Goal: Information Seeking & Learning: Compare options

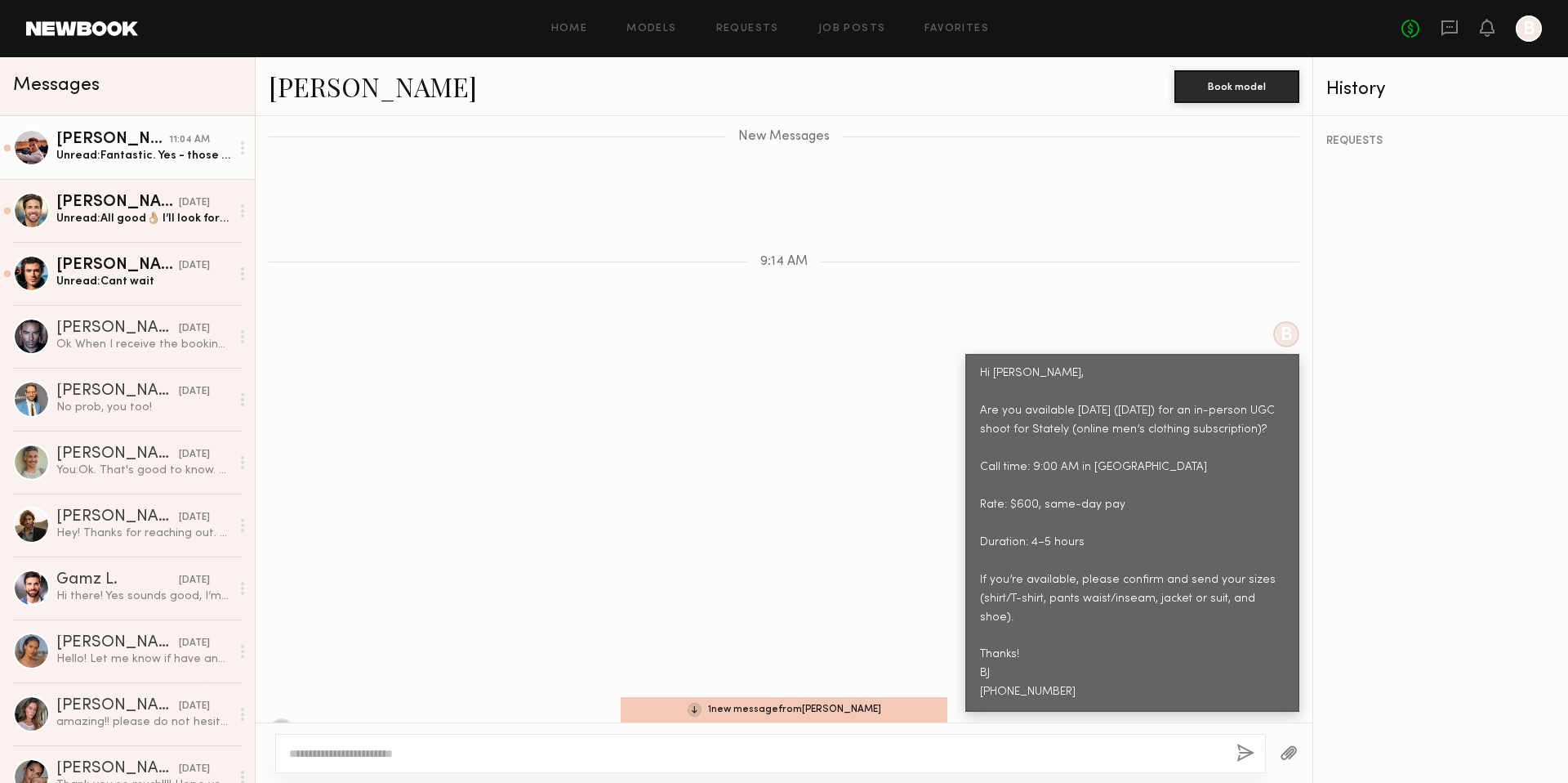
scroll to position [1678, 0]
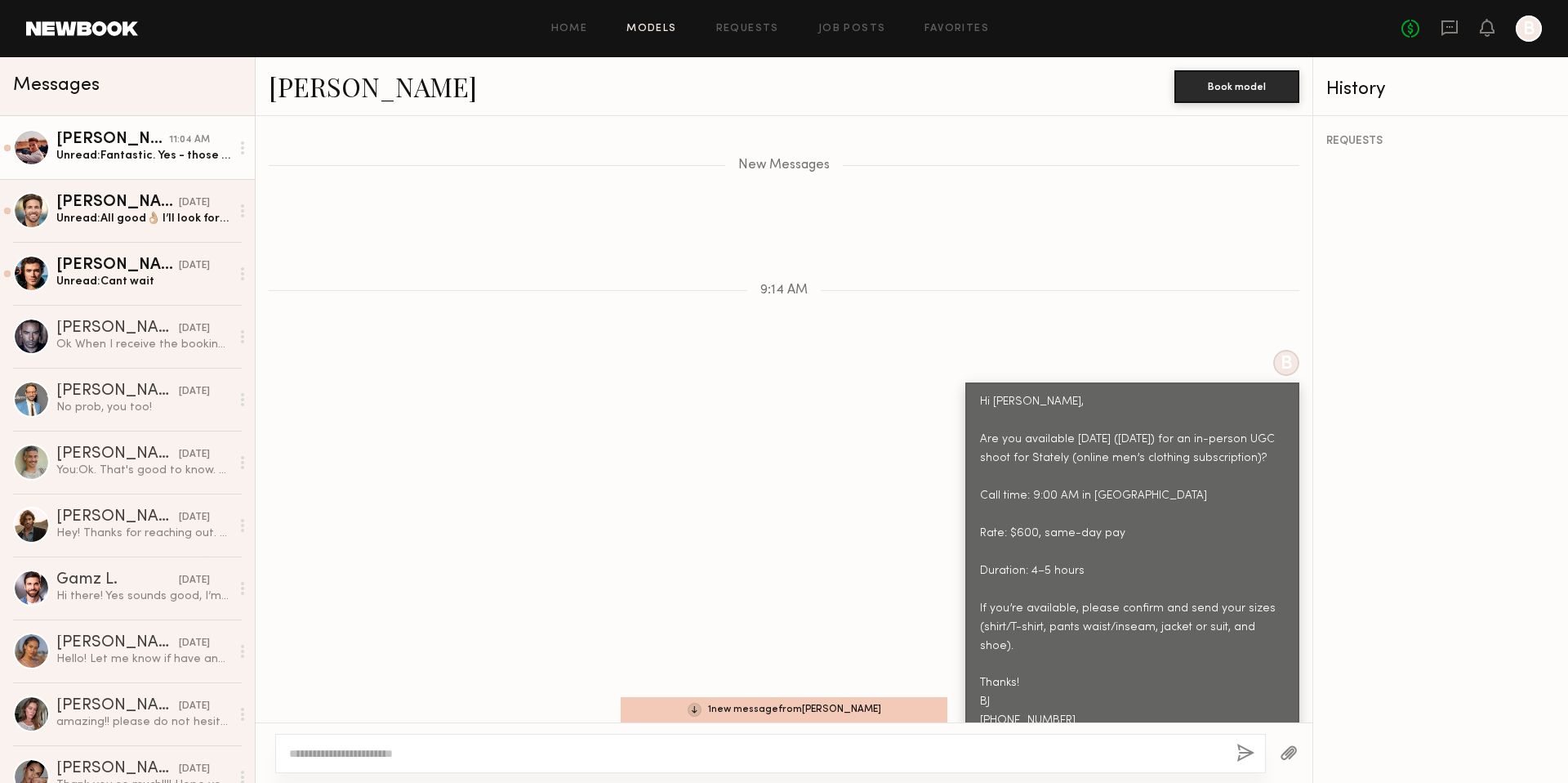
click at [645, 32] on link "Models" at bounding box center [651, 29] width 50 height 10
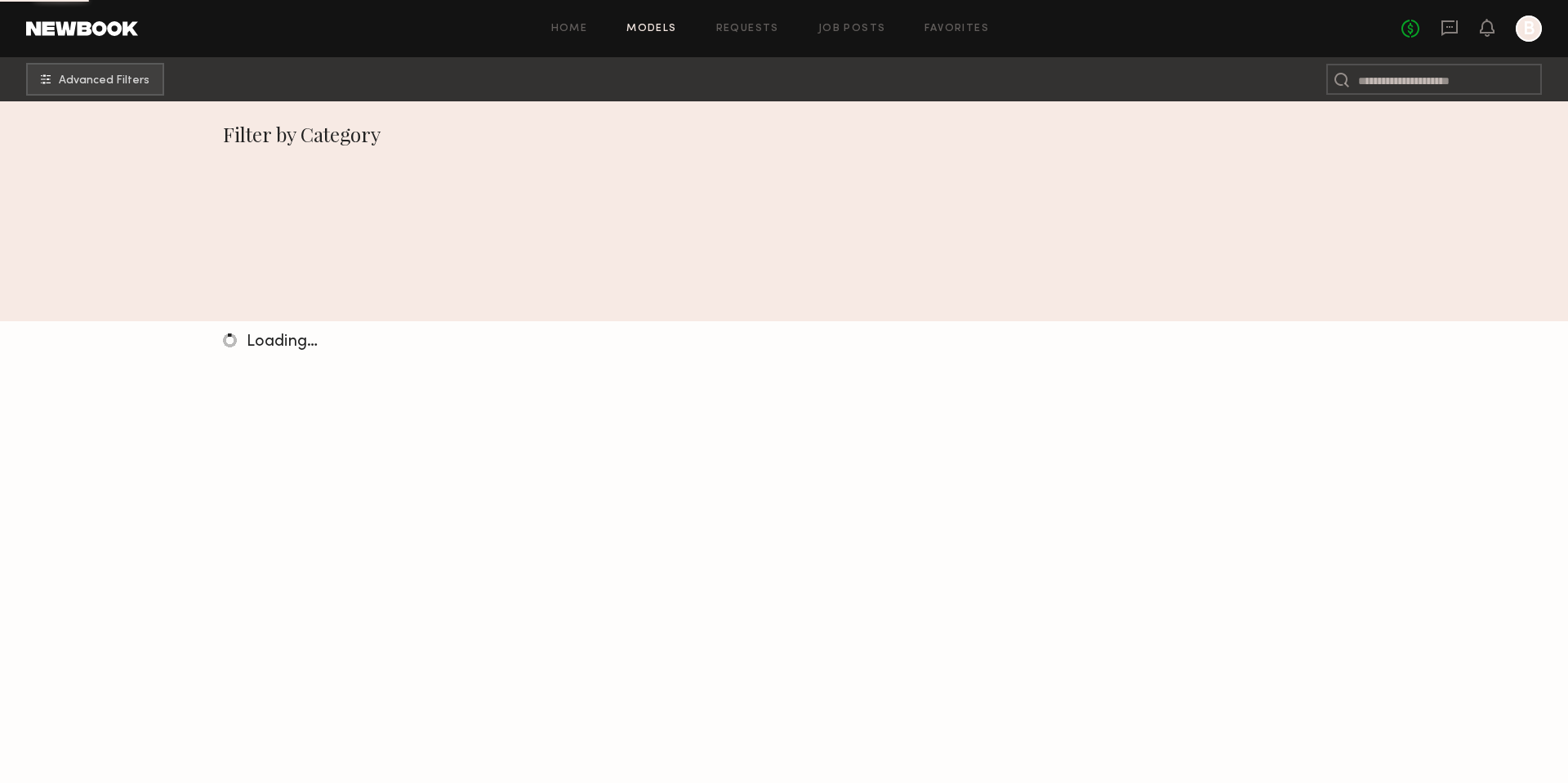
click at [645, 32] on link "Models" at bounding box center [651, 29] width 50 height 10
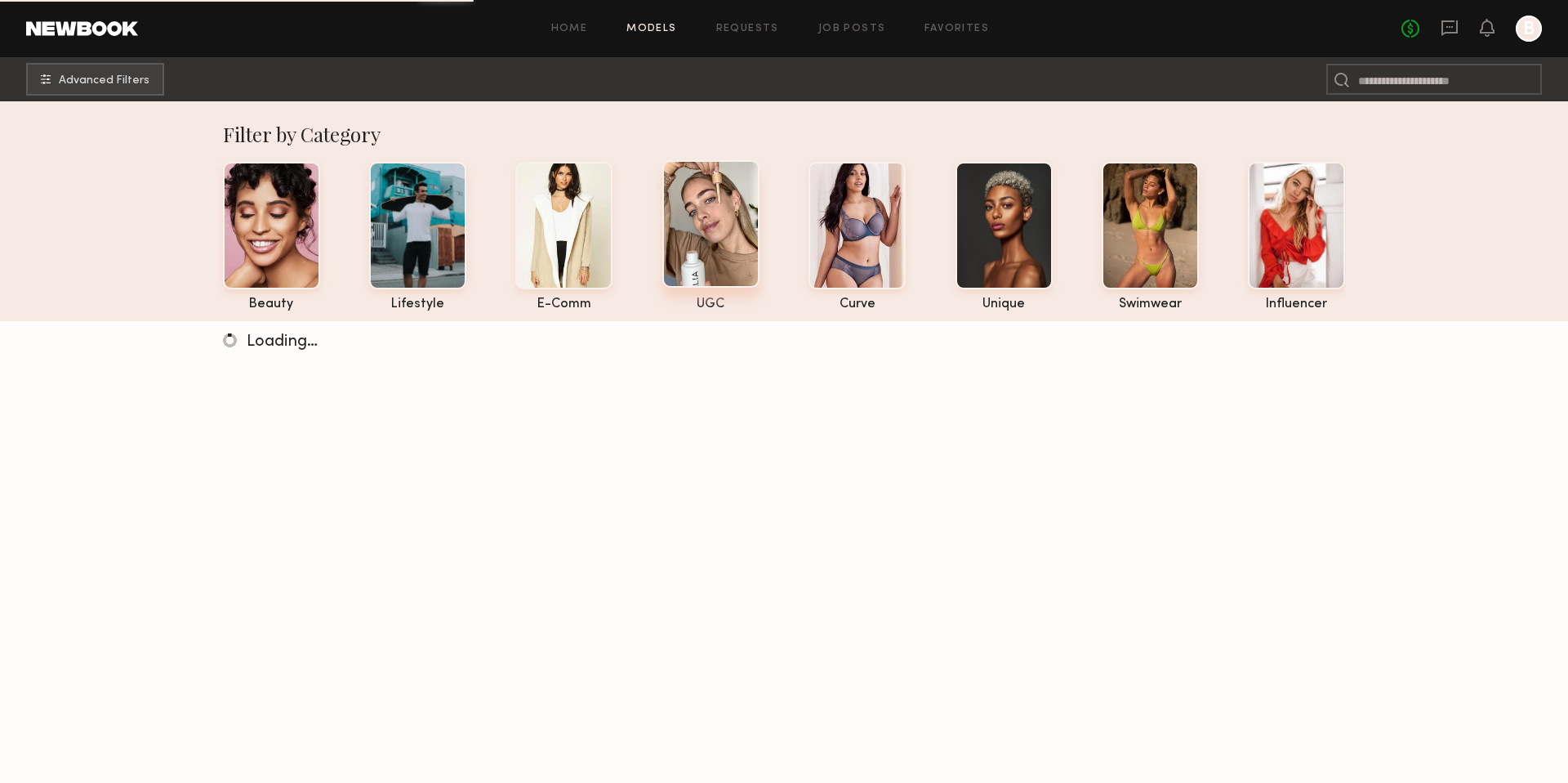
click at [711, 233] on div at bounding box center [710, 224] width 97 height 128
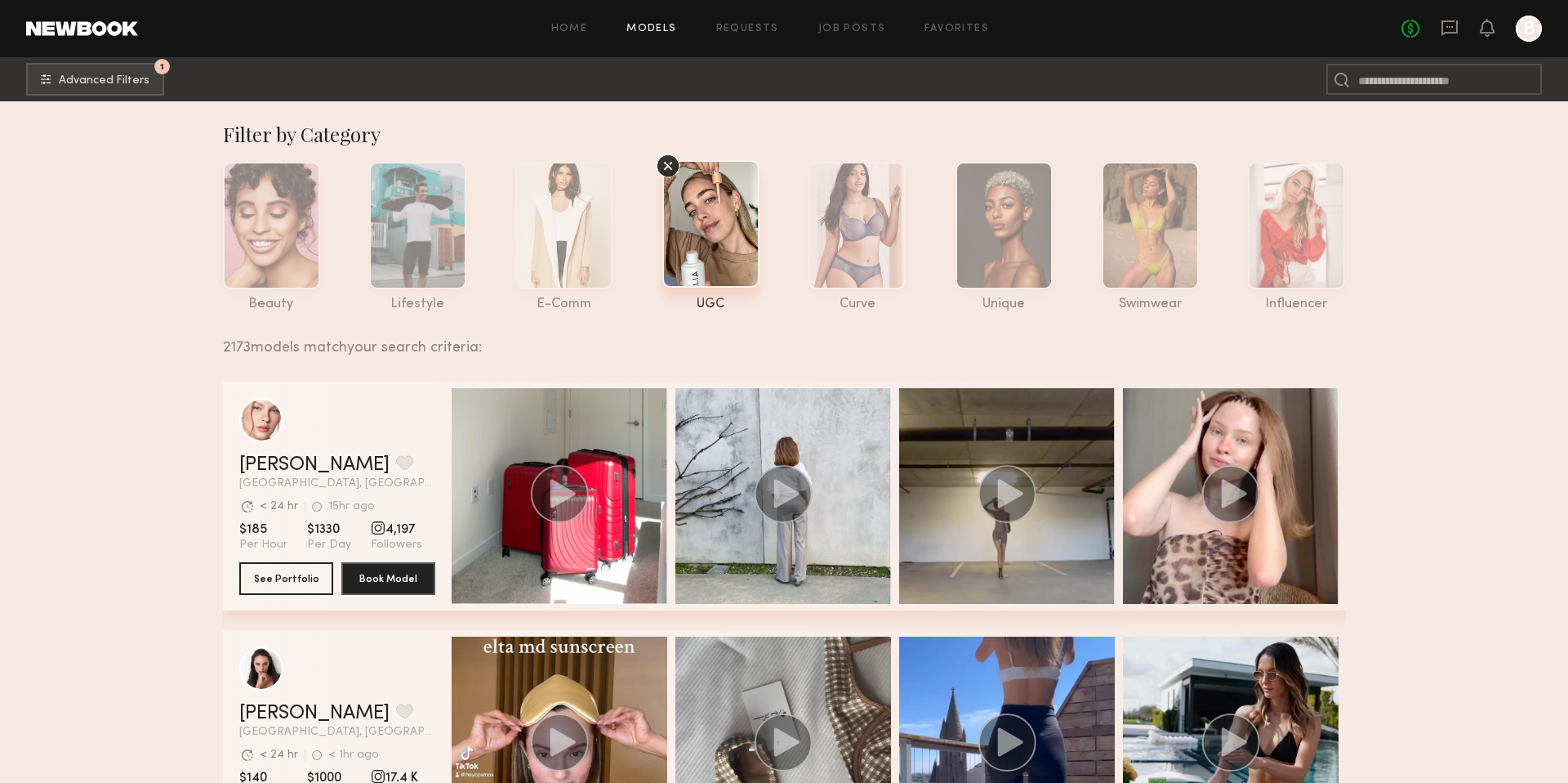
click at [698, 269] on div at bounding box center [710, 224] width 97 height 128
click at [147, 85] on button "1 Advanced Filters" at bounding box center [94, 78] width 138 height 32
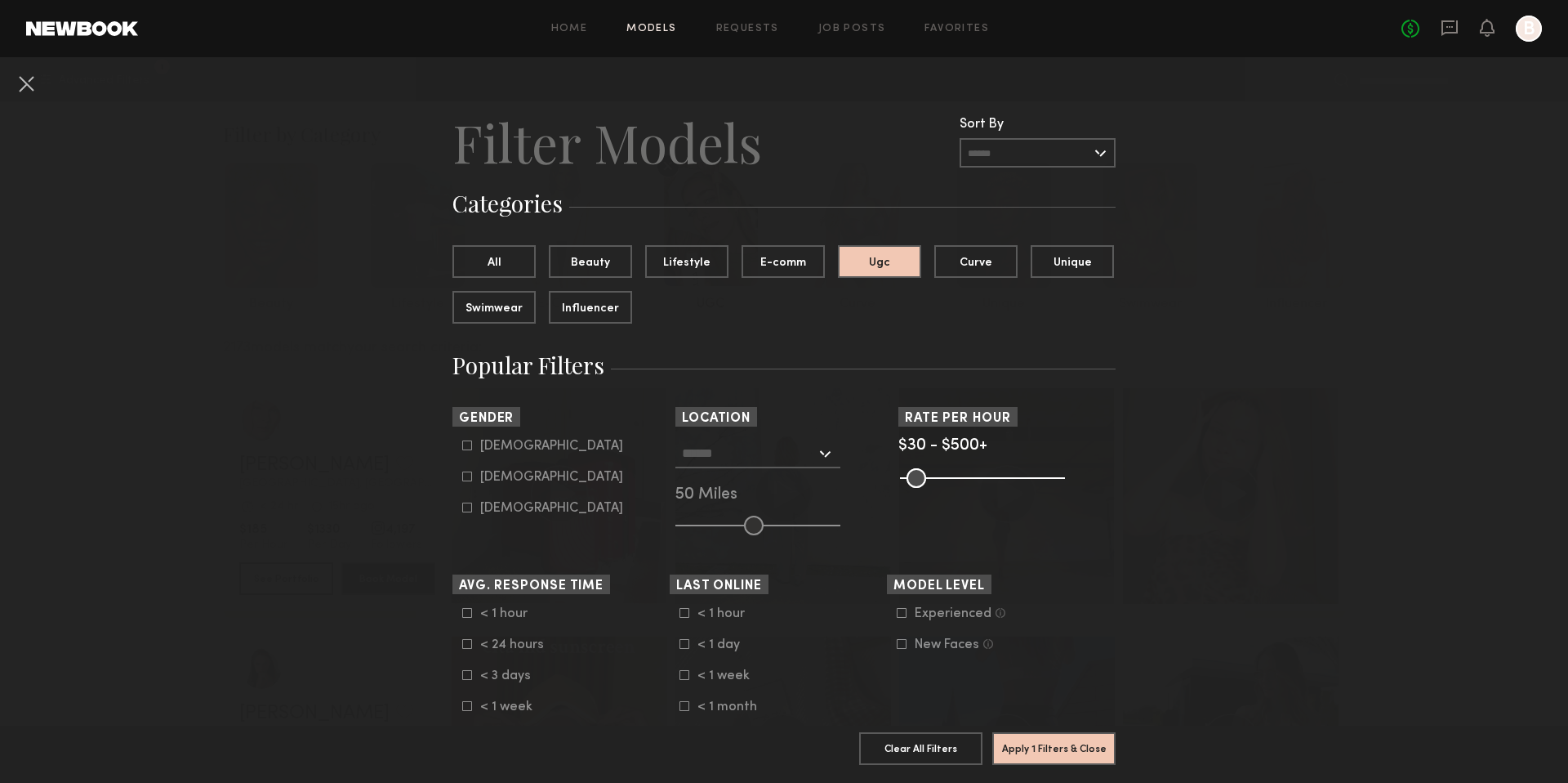
click at [463, 447] on icon at bounding box center [467, 445] width 10 height 10
type input "*"
click at [759, 450] on input "text" at bounding box center [748, 453] width 134 height 28
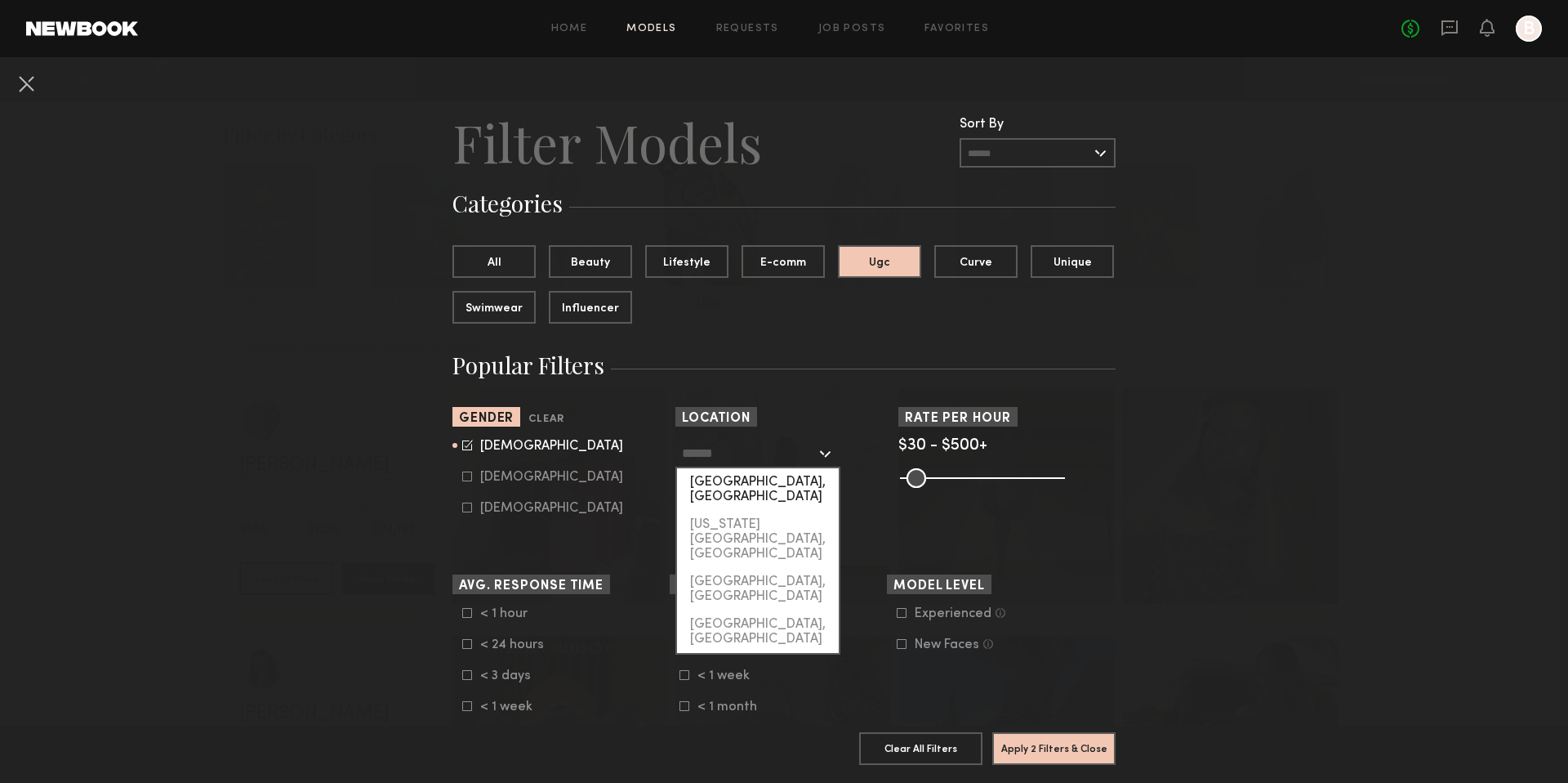
click at [742, 486] on div "[GEOGRAPHIC_DATA], [GEOGRAPHIC_DATA]" at bounding box center [758, 490] width 162 height 43
type input "**********"
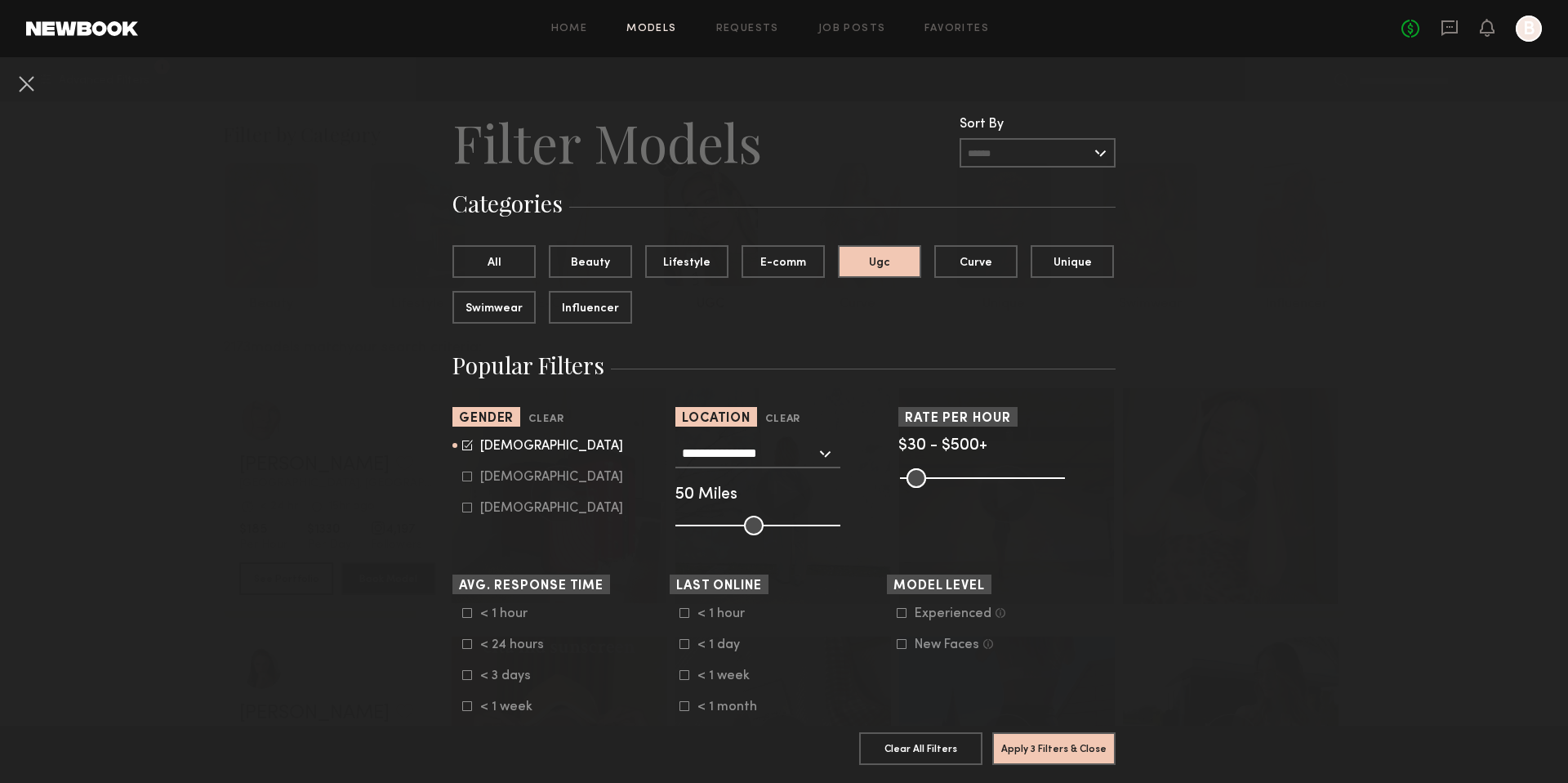
click at [903, 616] on icon at bounding box center [901, 613] width 10 height 10
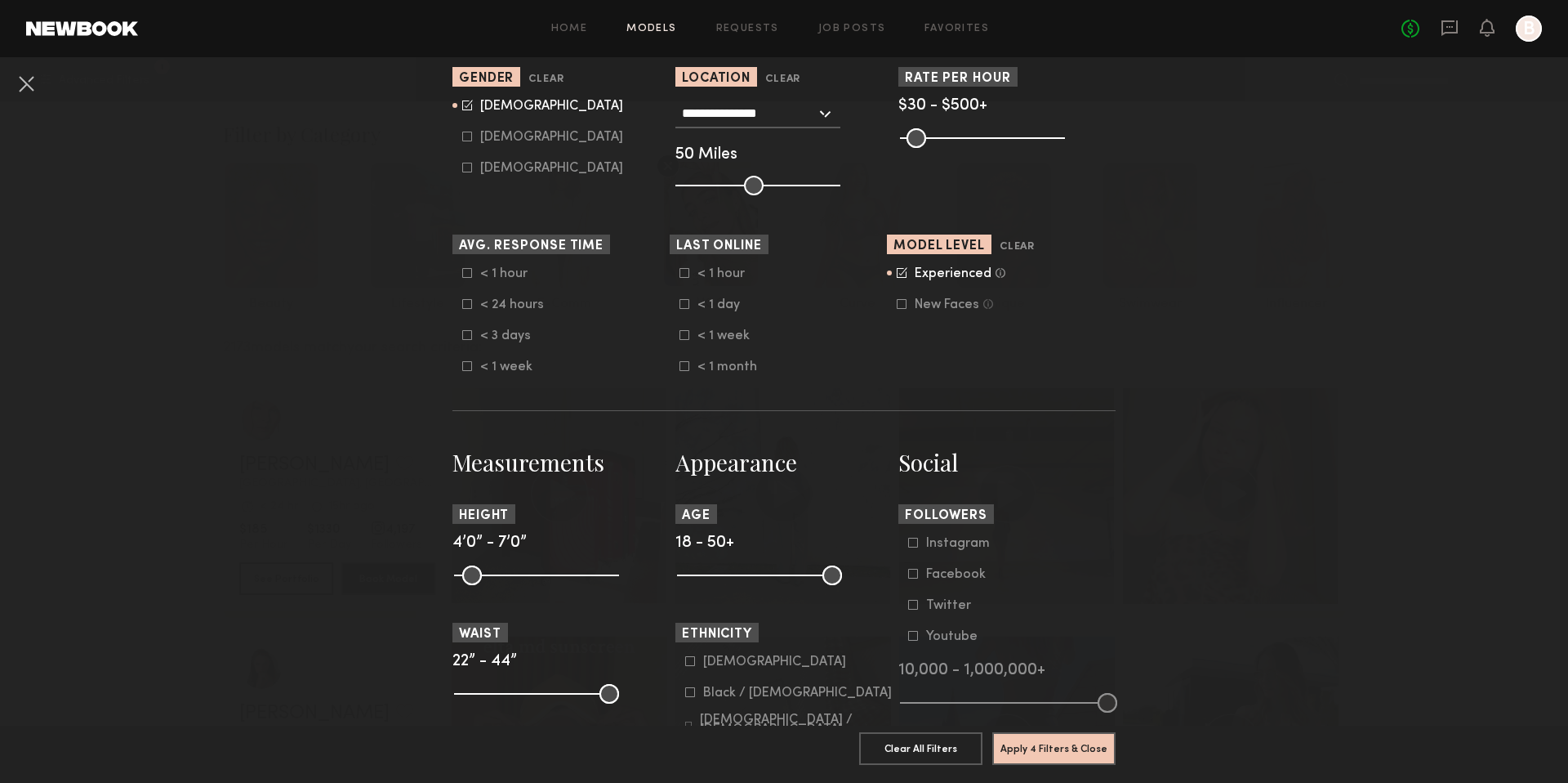
scroll to position [371, 0]
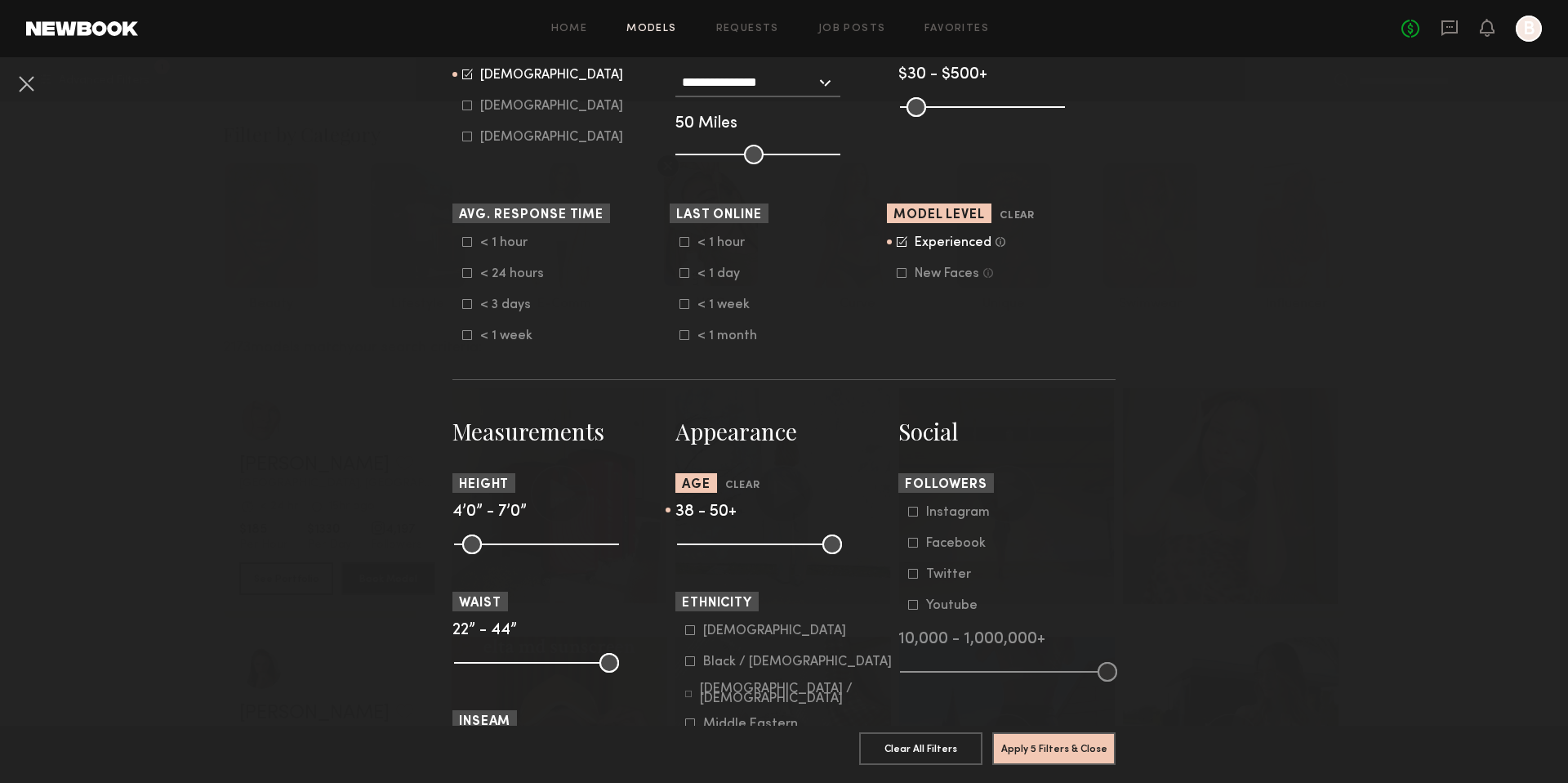
drag, startPoint x: 687, startPoint y: 547, endPoint x: 779, endPoint y: 552, distance: 92.1
type input "**"
click at [779, 552] on input "range" at bounding box center [759, 543] width 165 height 19
click at [839, 542] on input "range" at bounding box center [759, 543] width 165 height 19
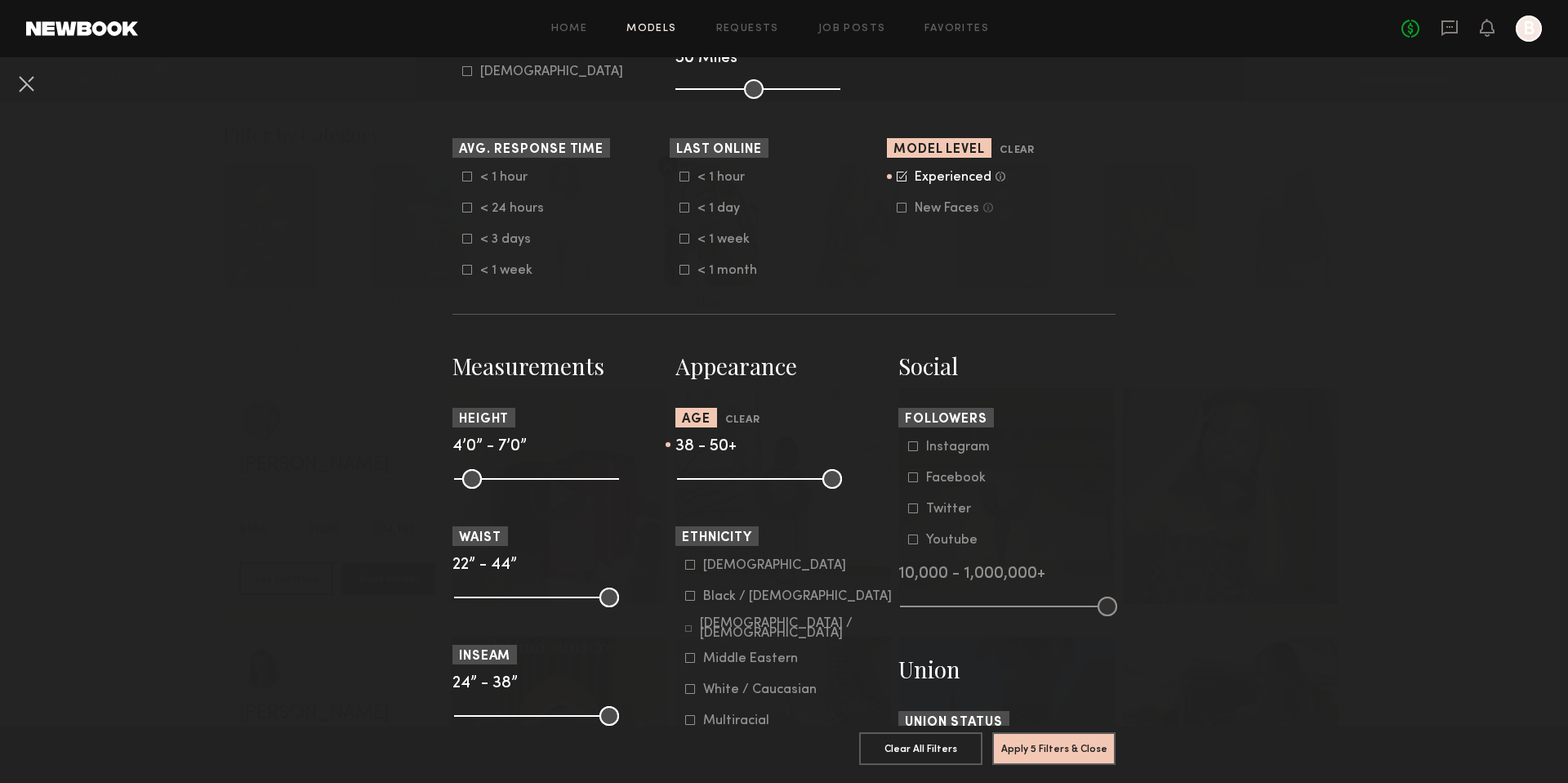
scroll to position [441, 0]
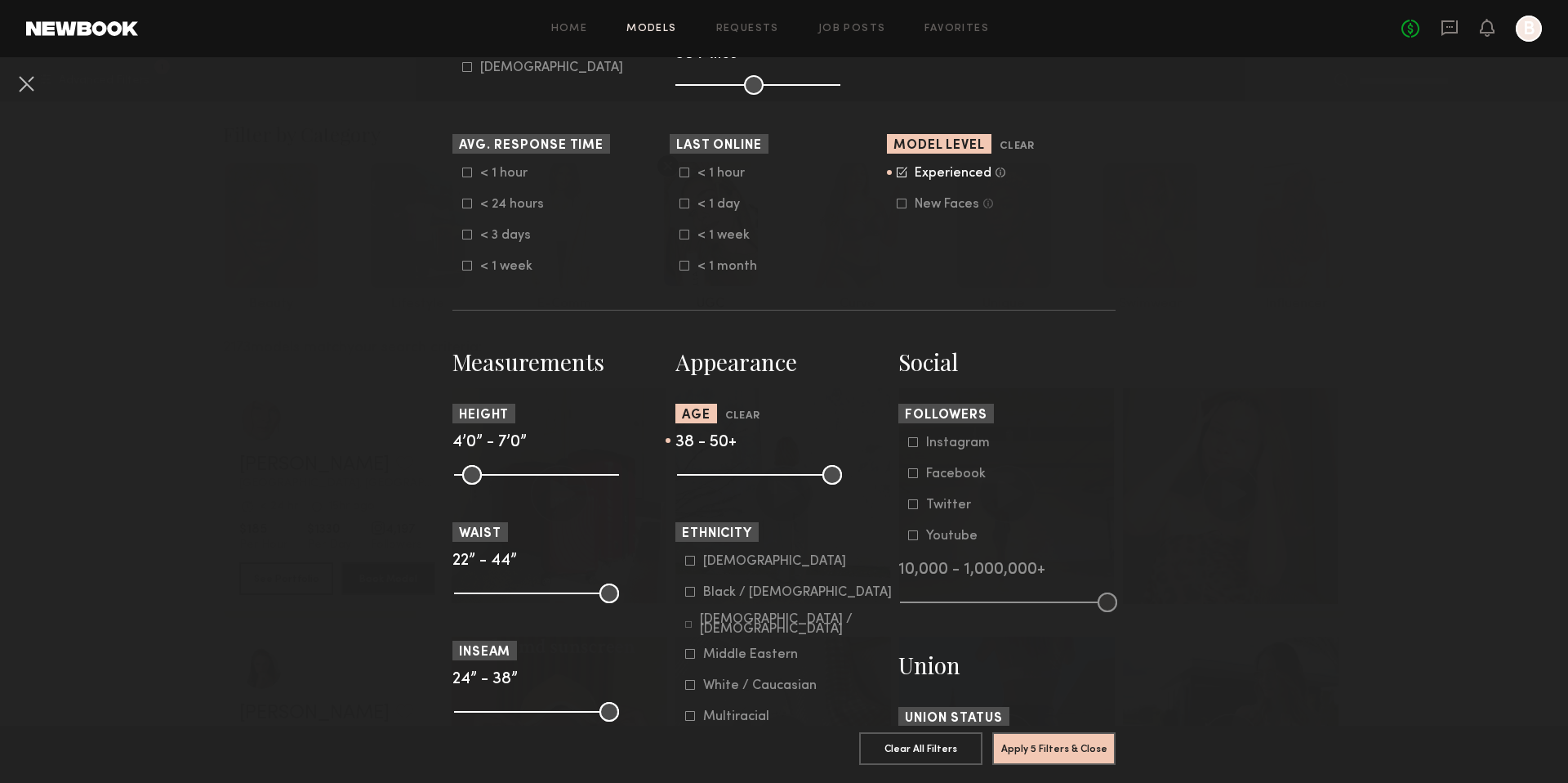
click at [693, 561] on icon at bounding box center [690, 560] width 10 height 10
click at [691, 605] on form "Asian Black / African American Hispanic / Latino Middle Eastern White / Caucasi…" at bounding box center [789, 670] width 207 height 232
click at [691, 596] on icon at bounding box center [690, 591] width 10 height 10
click at [693, 633] on form "Asian Black / African American Hispanic / Latino Middle Eastern White / Caucasi…" at bounding box center [789, 670] width 207 height 232
click at [691, 627] on icon at bounding box center [688, 624] width 6 height 6
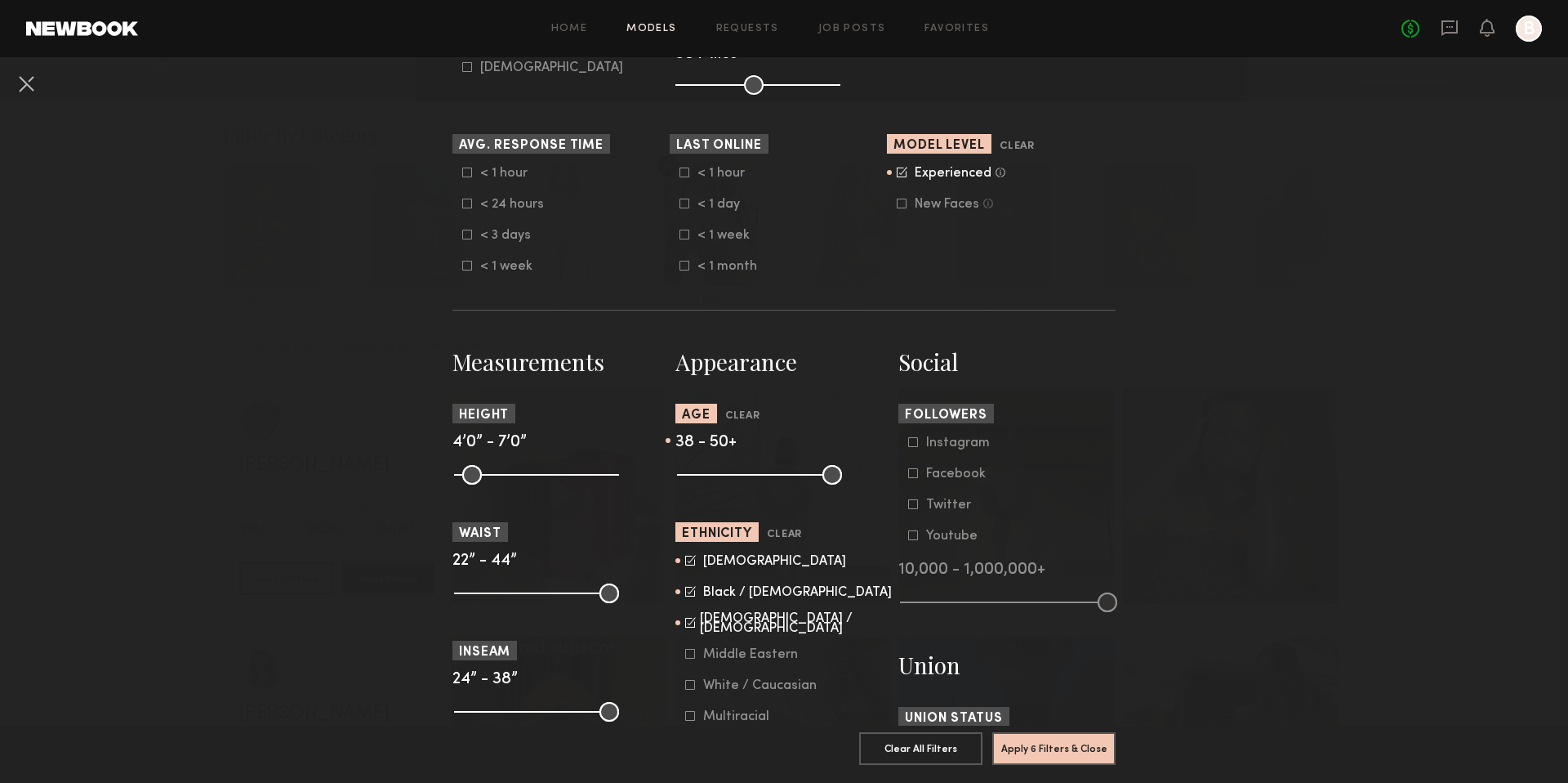
click at [690, 657] on icon at bounding box center [690, 653] width 10 height 10
click at [689, 693] on common-framework-checkbox "White / Caucasian" at bounding box center [789, 686] width 207 height 15
click at [689, 690] on icon at bounding box center [690, 684] width 10 height 10
click at [1040, 747] on button "Apply 6 Filters & Close" at bounding box center [1054, 747] width 123 height 32
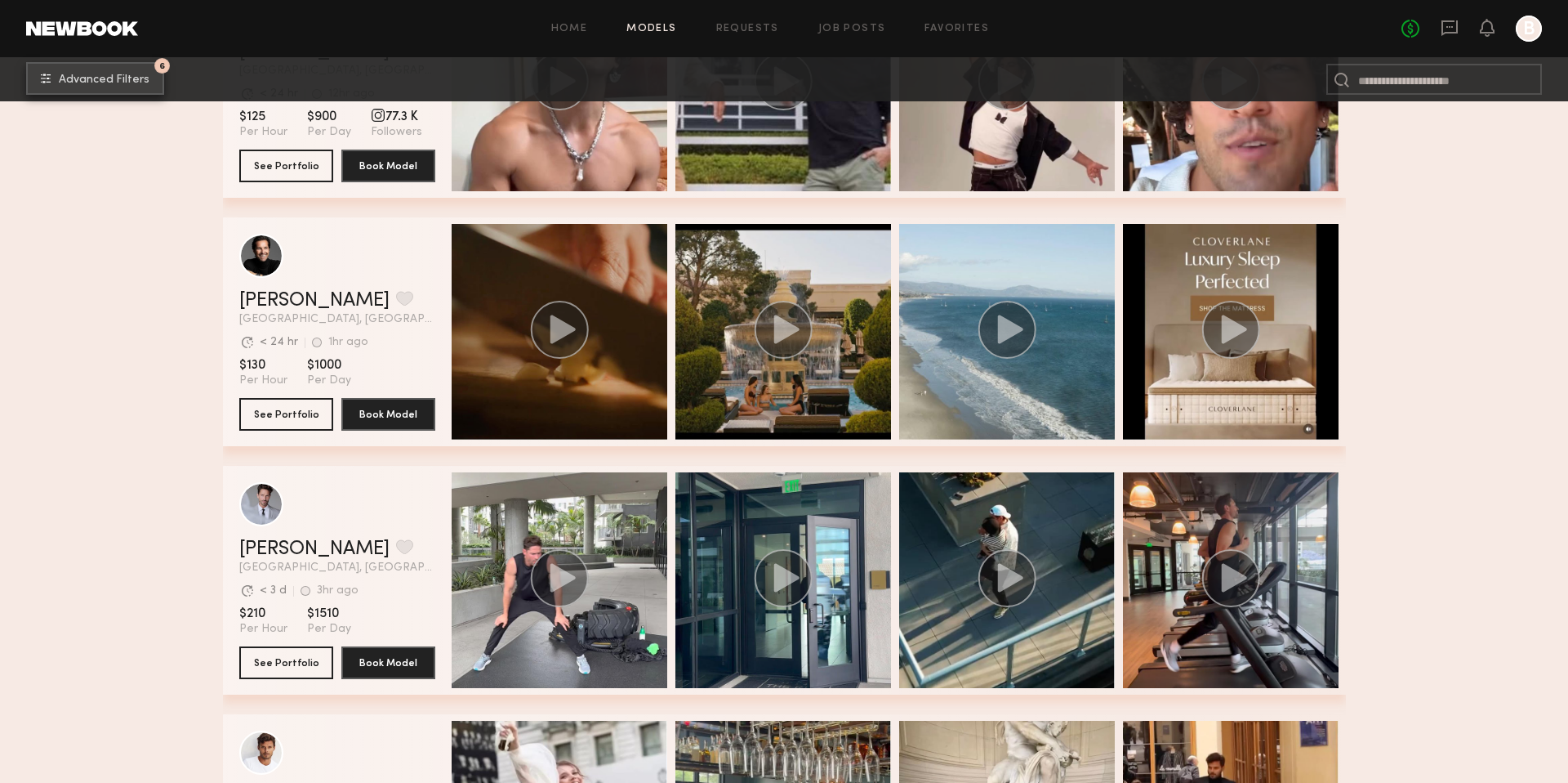
scroll to position [2164, 0]
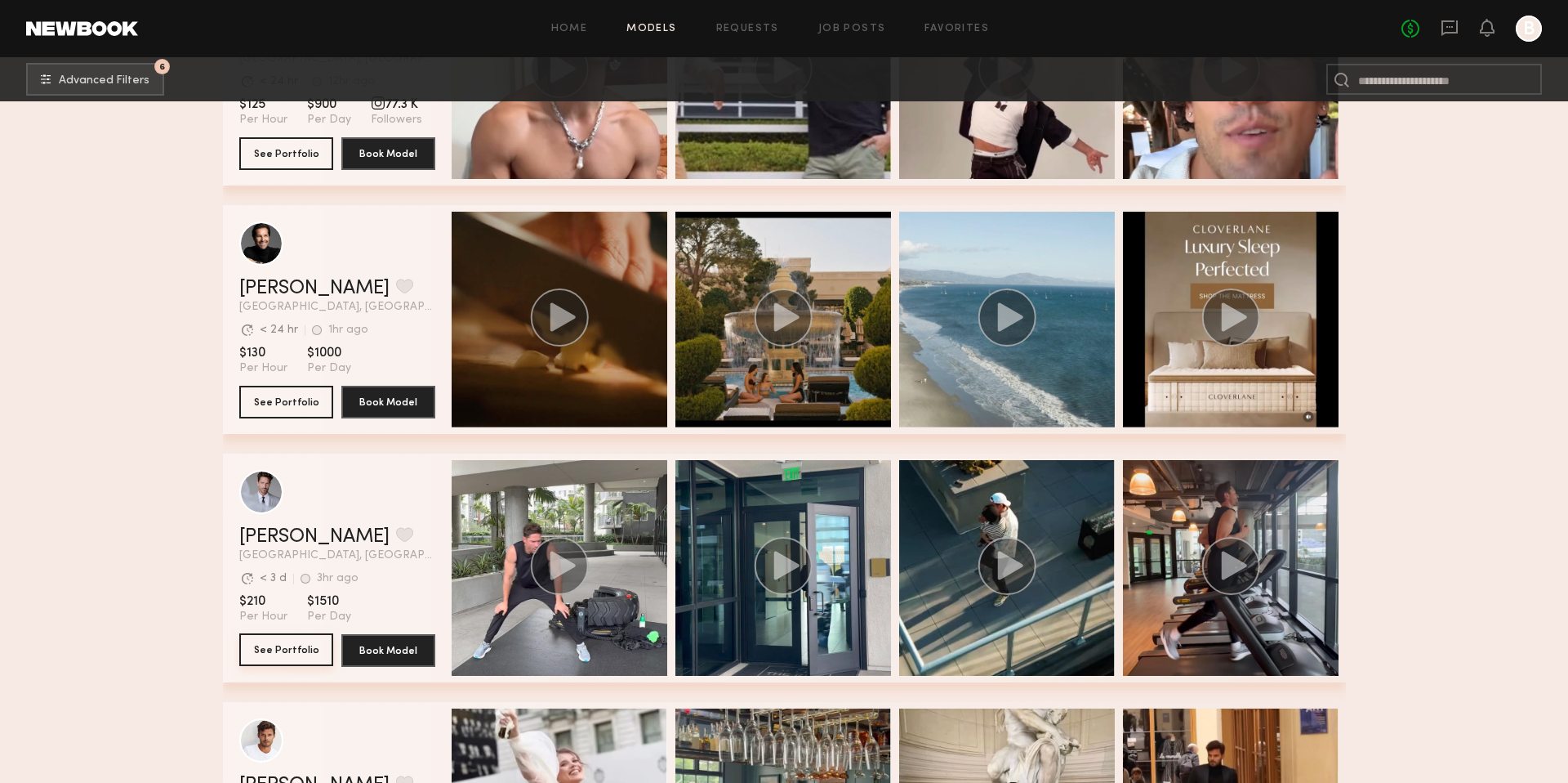
click at [306, 656] on button "See Portfolio" at bounding box center [287, 649] width 94 height 32
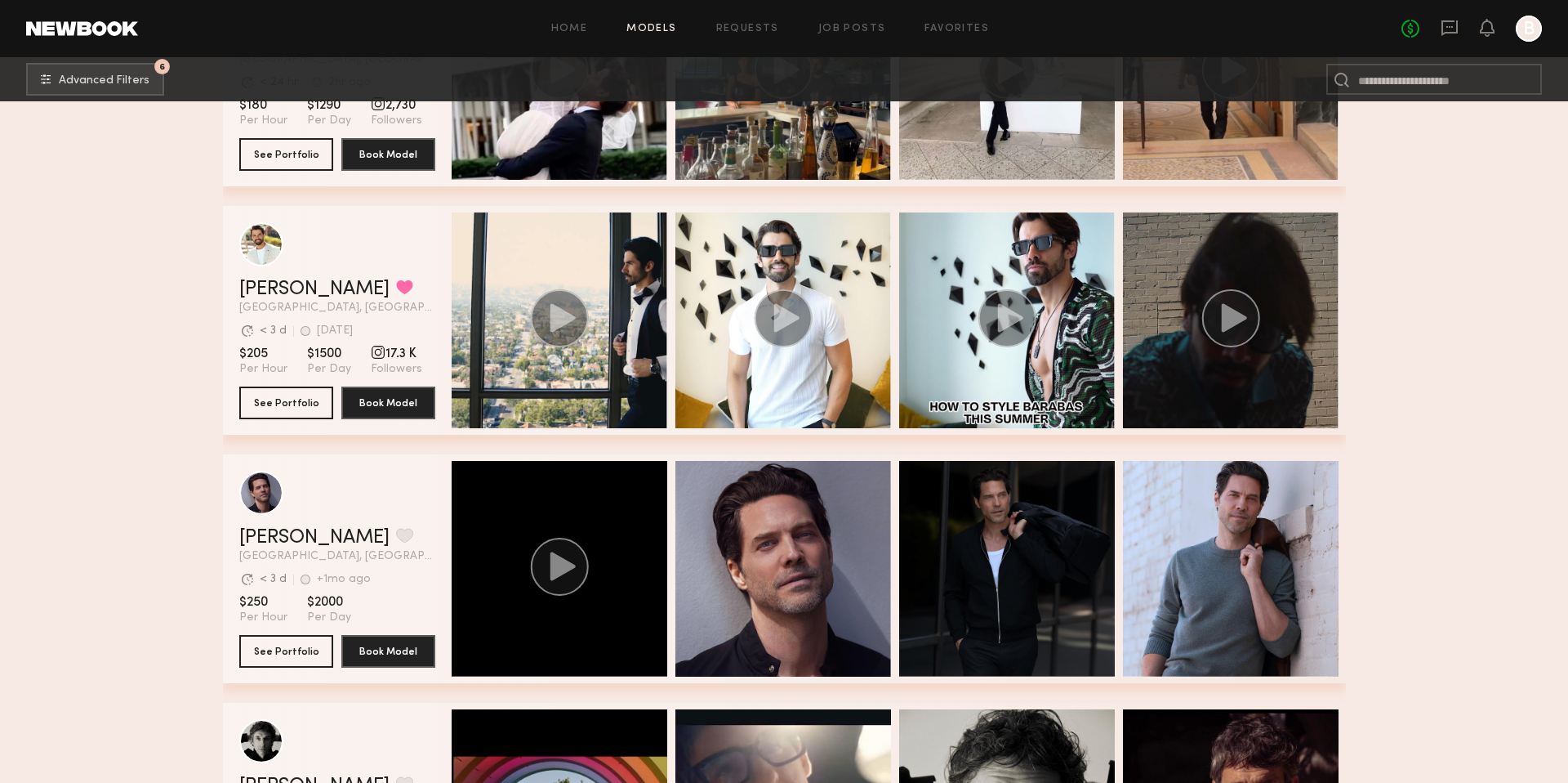
scroll to position [3036, 0]
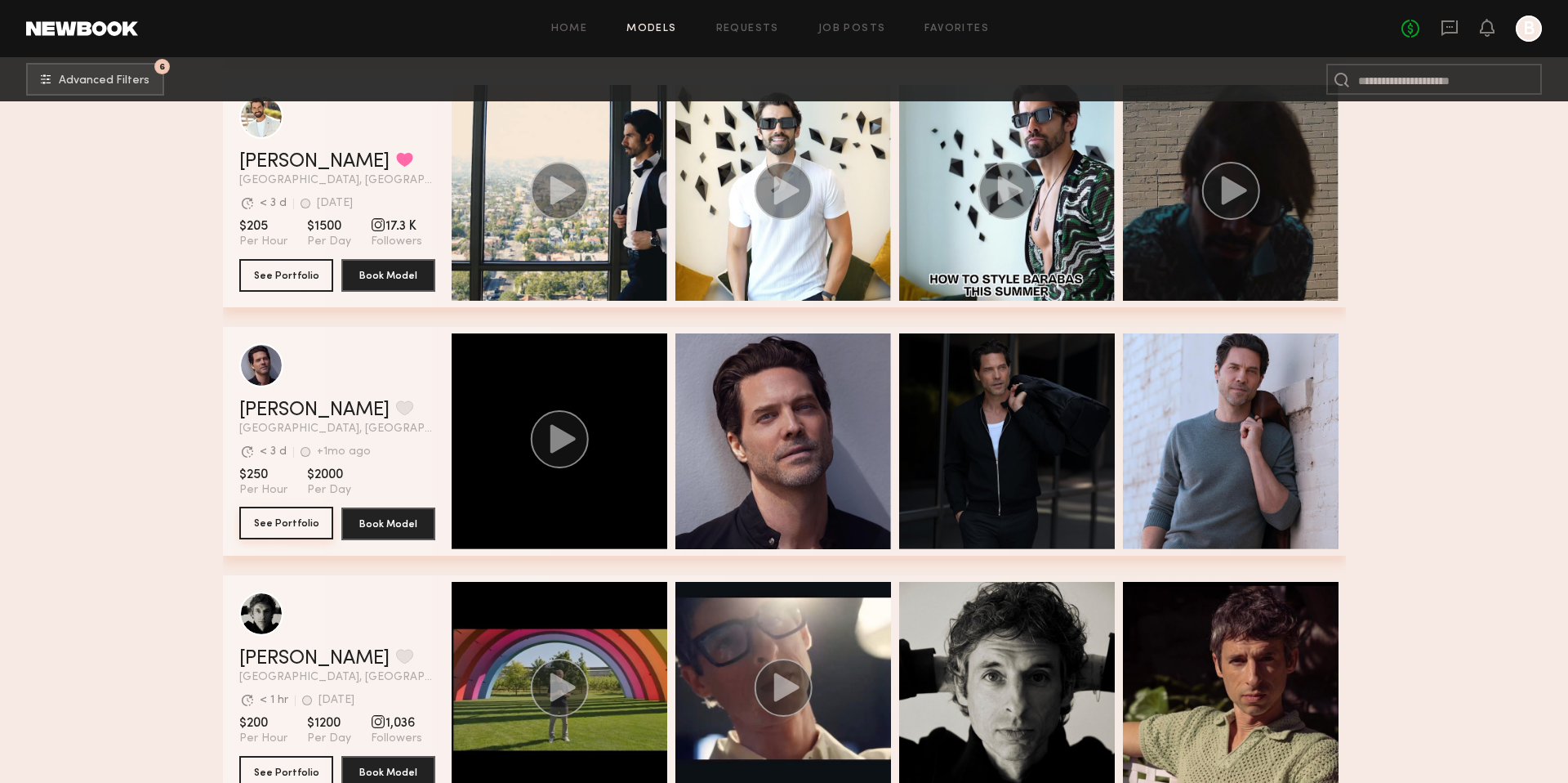
click at [300, 516] on button "See Portfolio" at bounding box center [287, 522] width 94 height 32
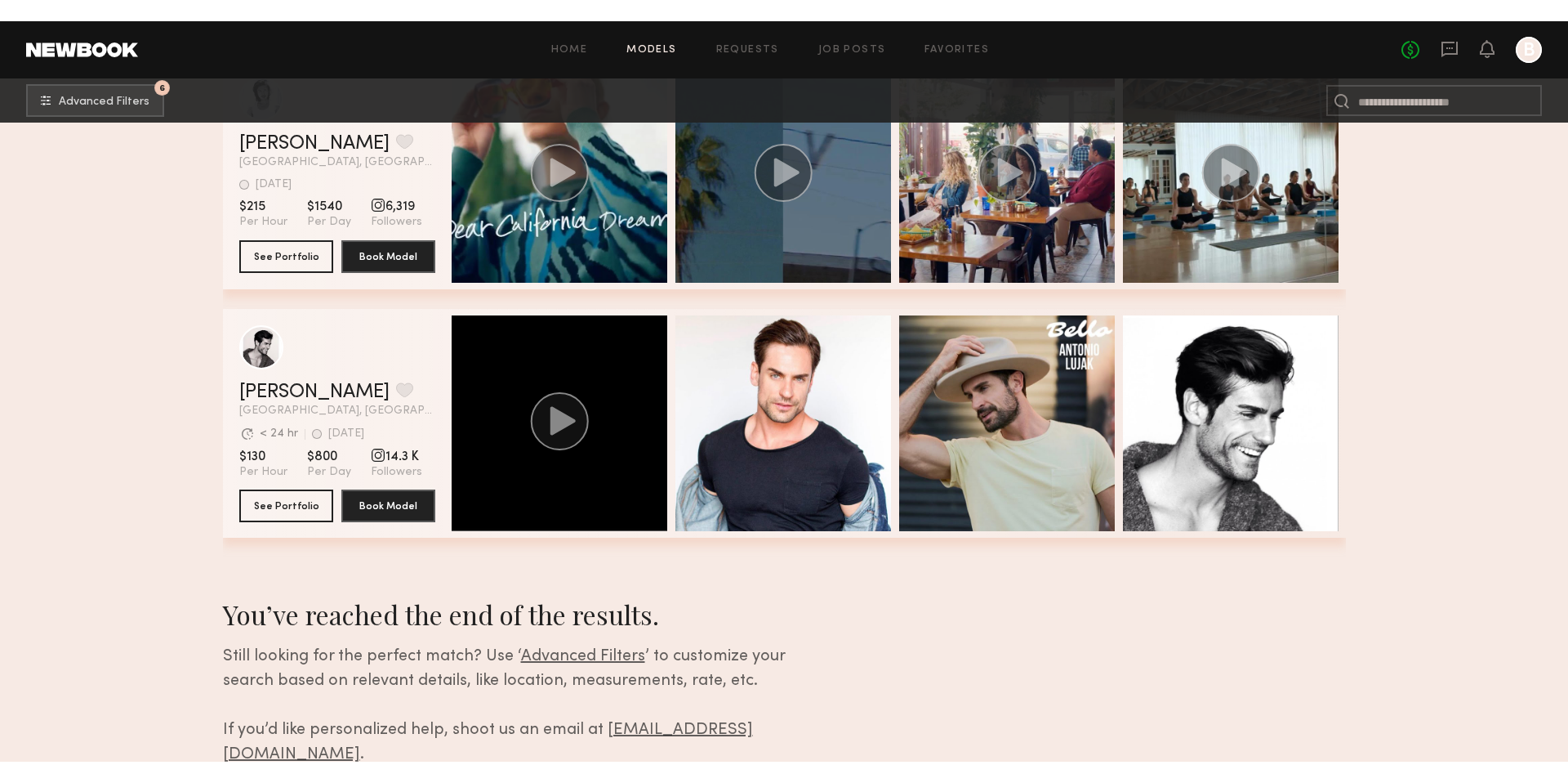
scroll to position [5809, 0]
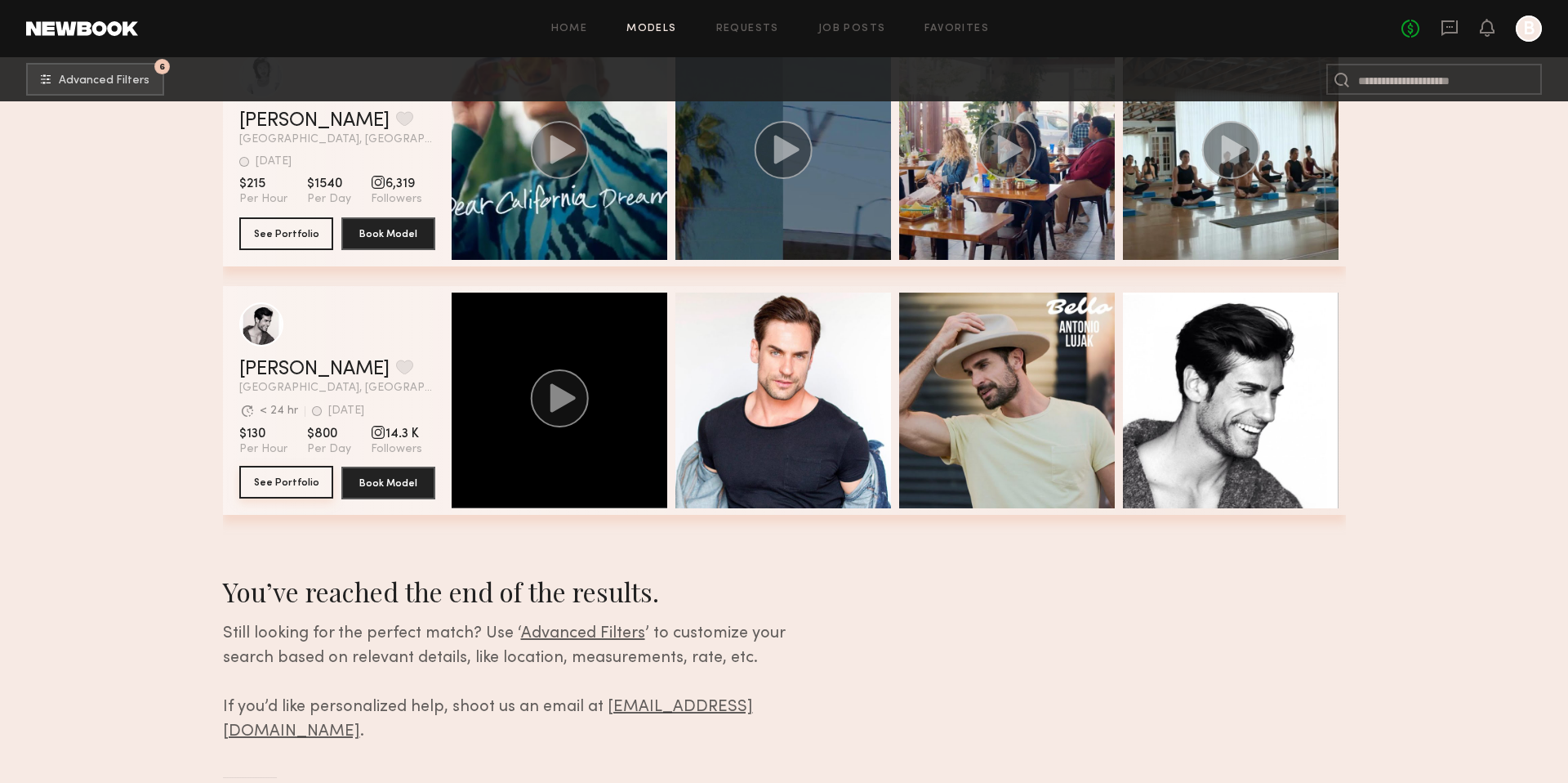
click at [310, 485] on button "See Portfolio" at bounding box center [287, 481] width 94 height 32
click at [1452, 30] on icon at bounding box center [1449, 27] width 18 height 18
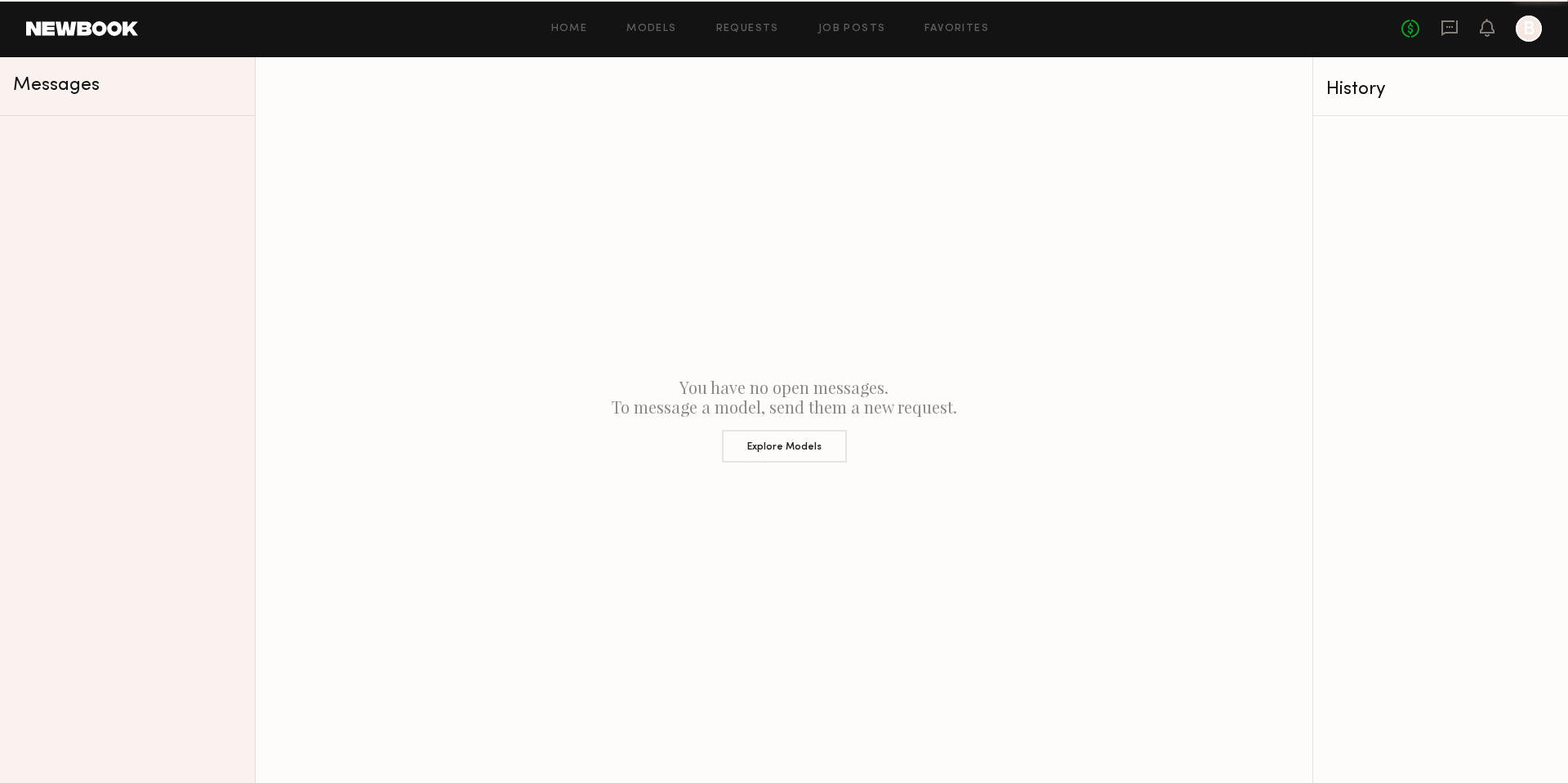
scroll to position [0, 0]
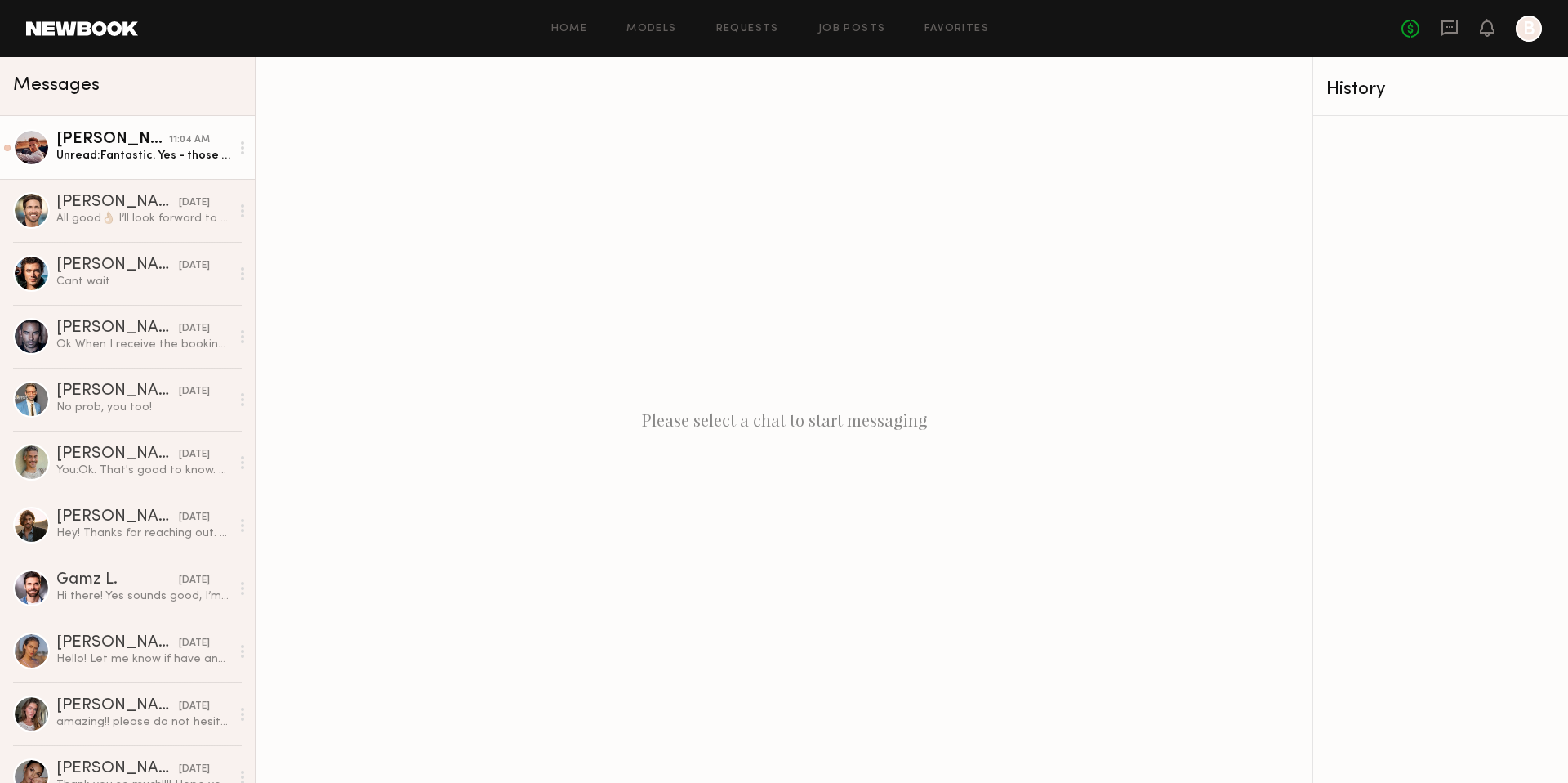
click at [140, 152] on div "Unread: Fantastic. Yes - those sizes are spot on!" at bounding box center [143, 155] width 174 height 16
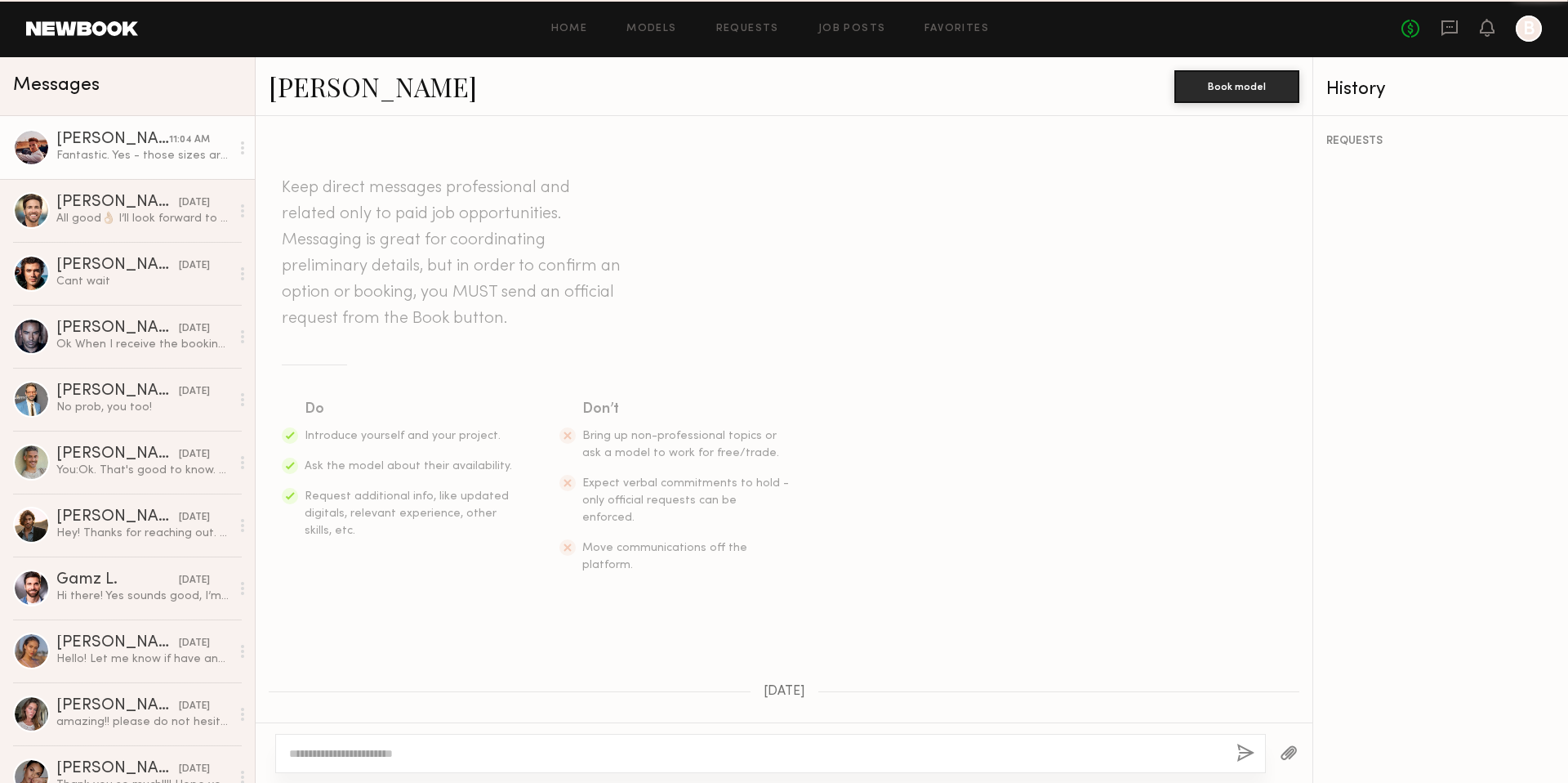
scroll to position [1866, 0]
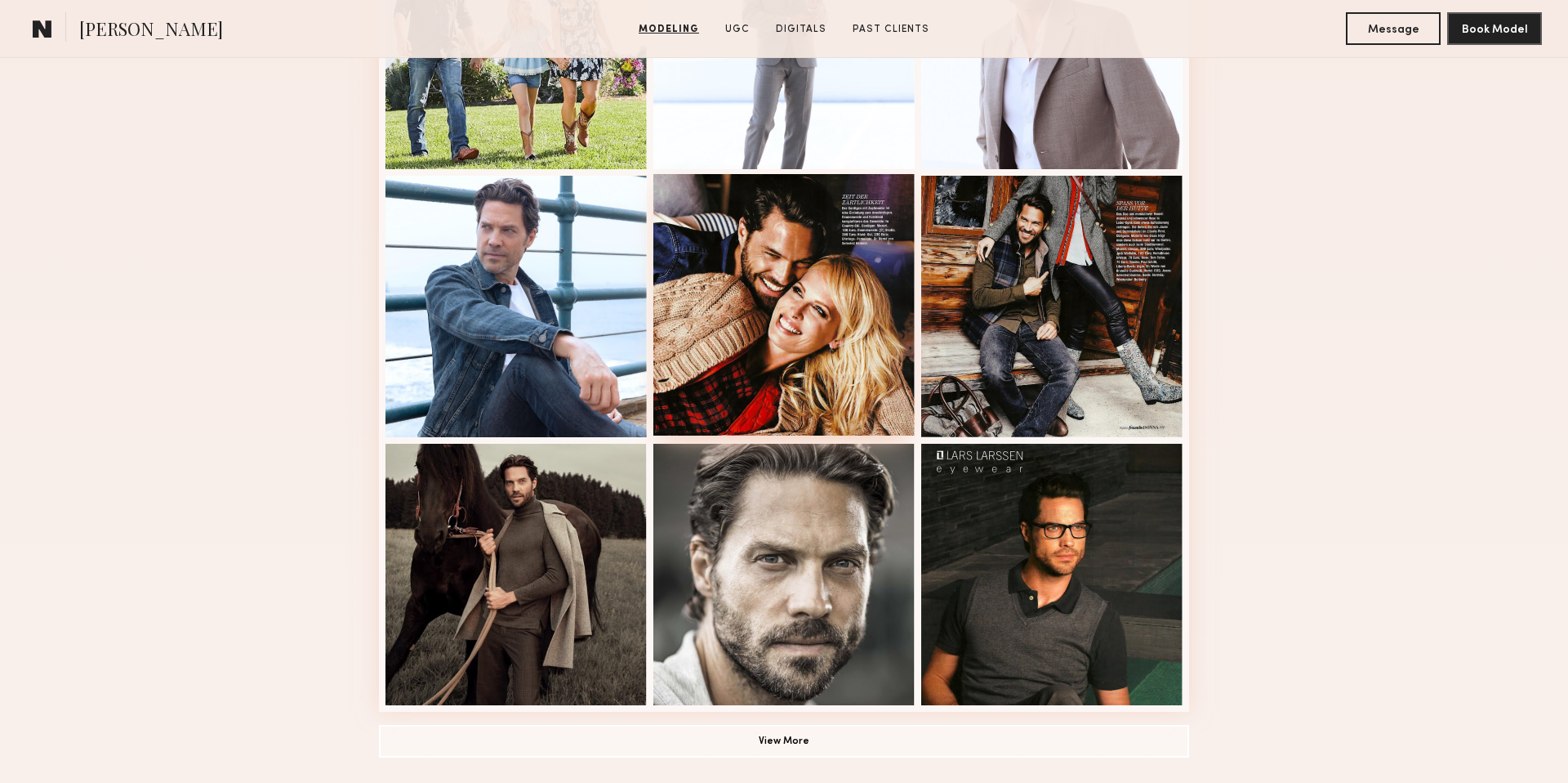
scroll to position [943, 0]
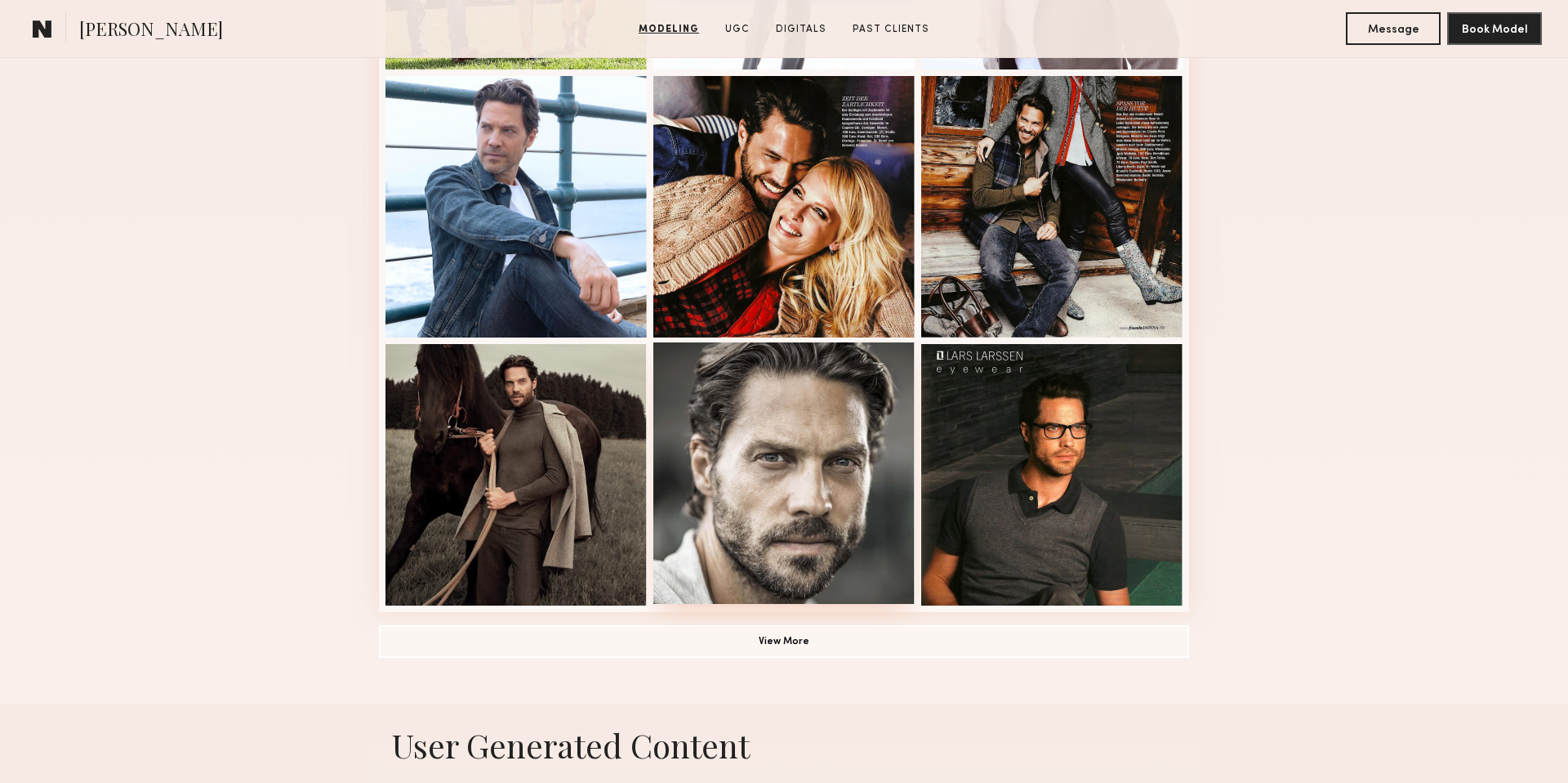
click at [800, 561] on div at bounding box center [784, 473] width 261 height 261
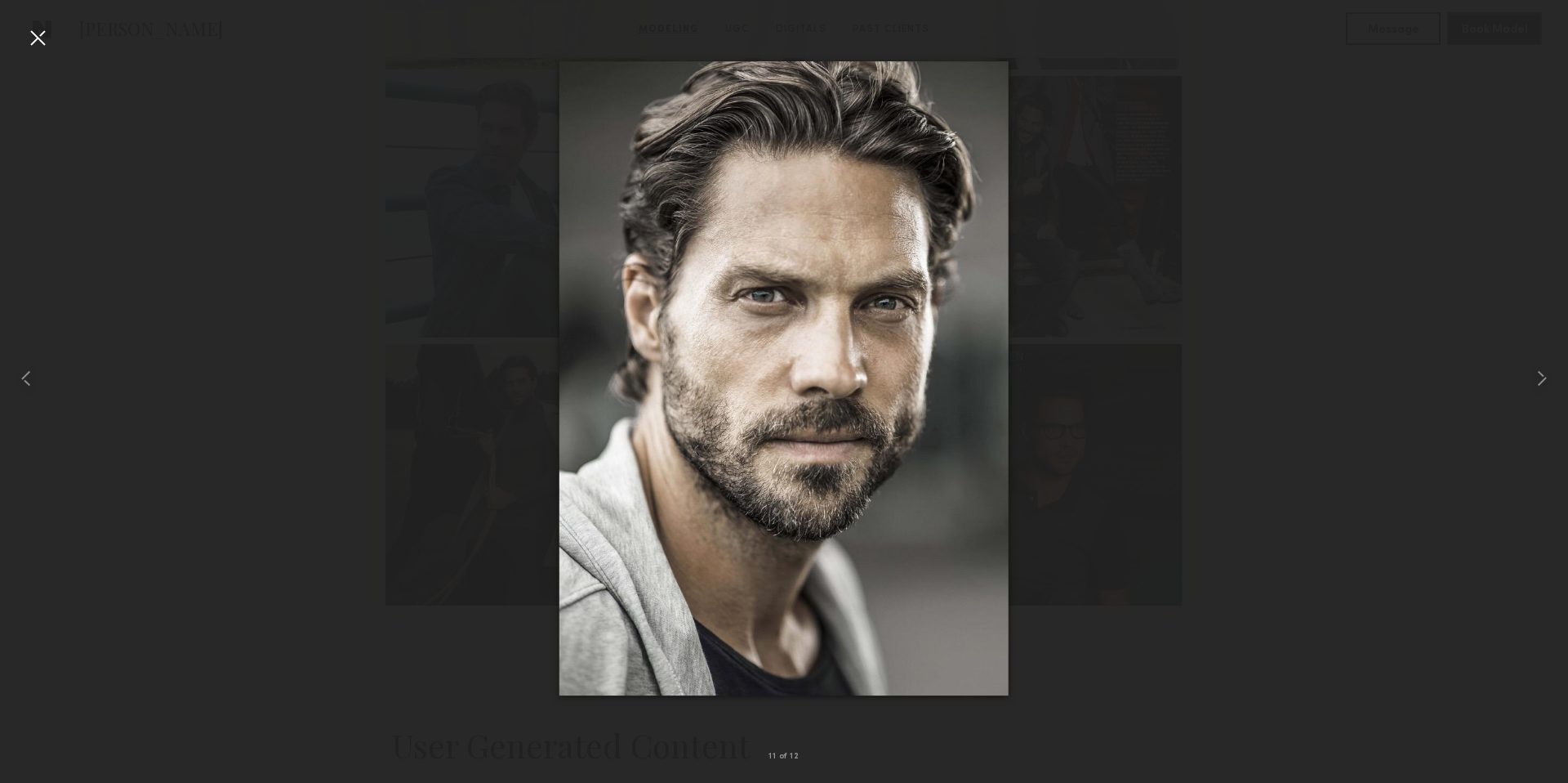
click at [31, 38] on div at bounding box center [37, 37] width 26 height 26
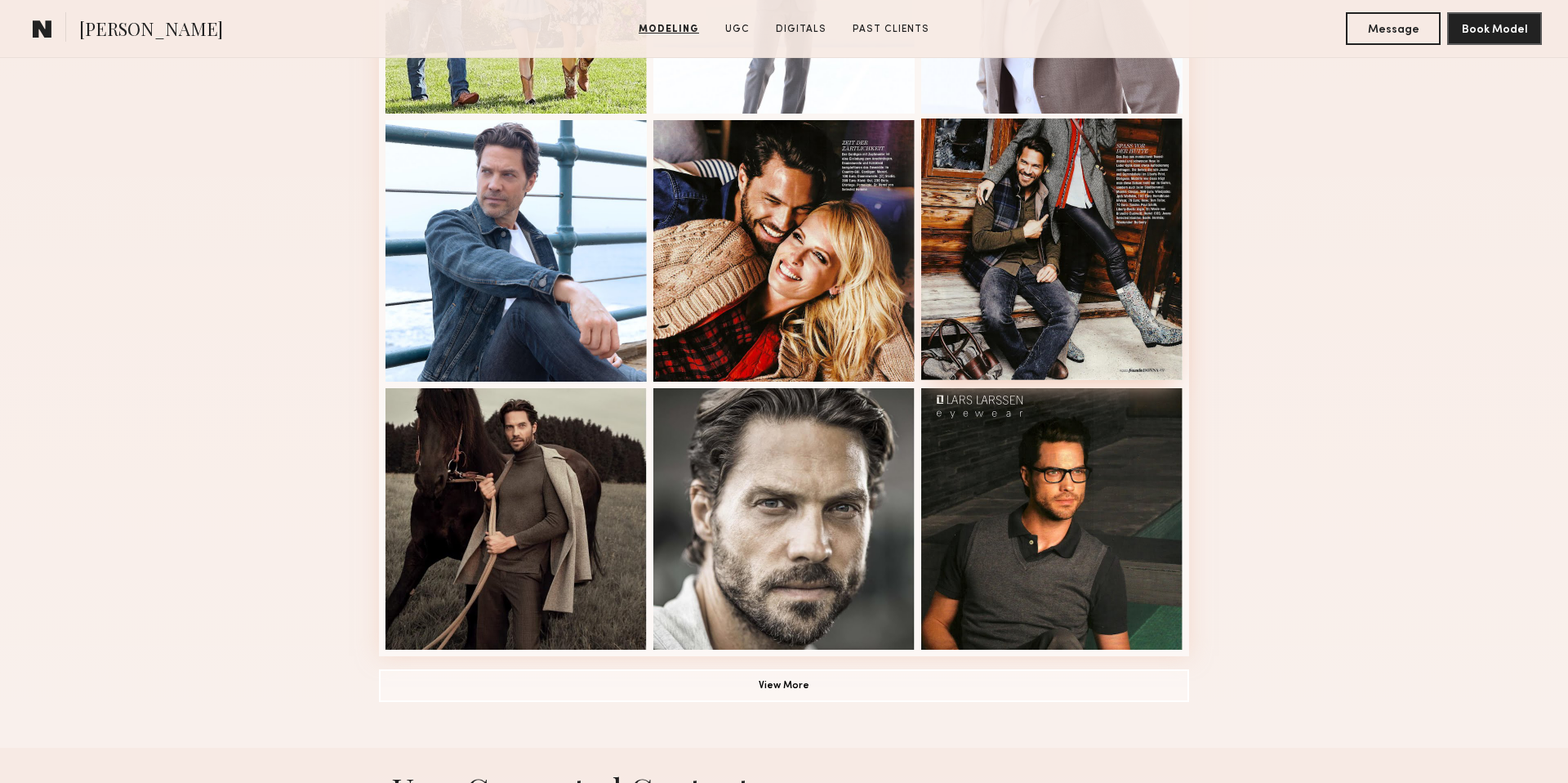
scroll to position [891, 0]
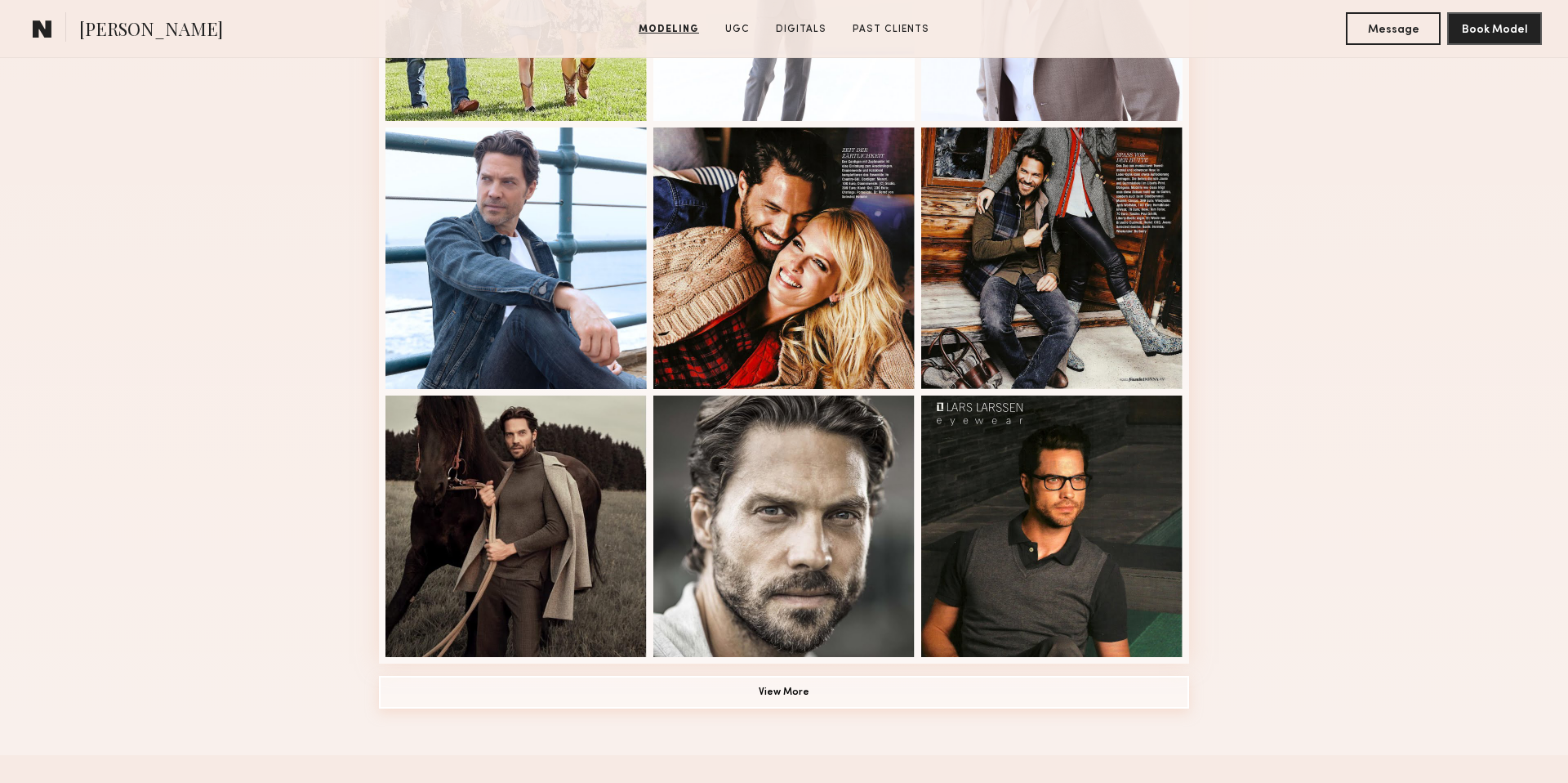
click at [806, 693] on button "View More" at bounding box center [784, 691] width 810 height 32
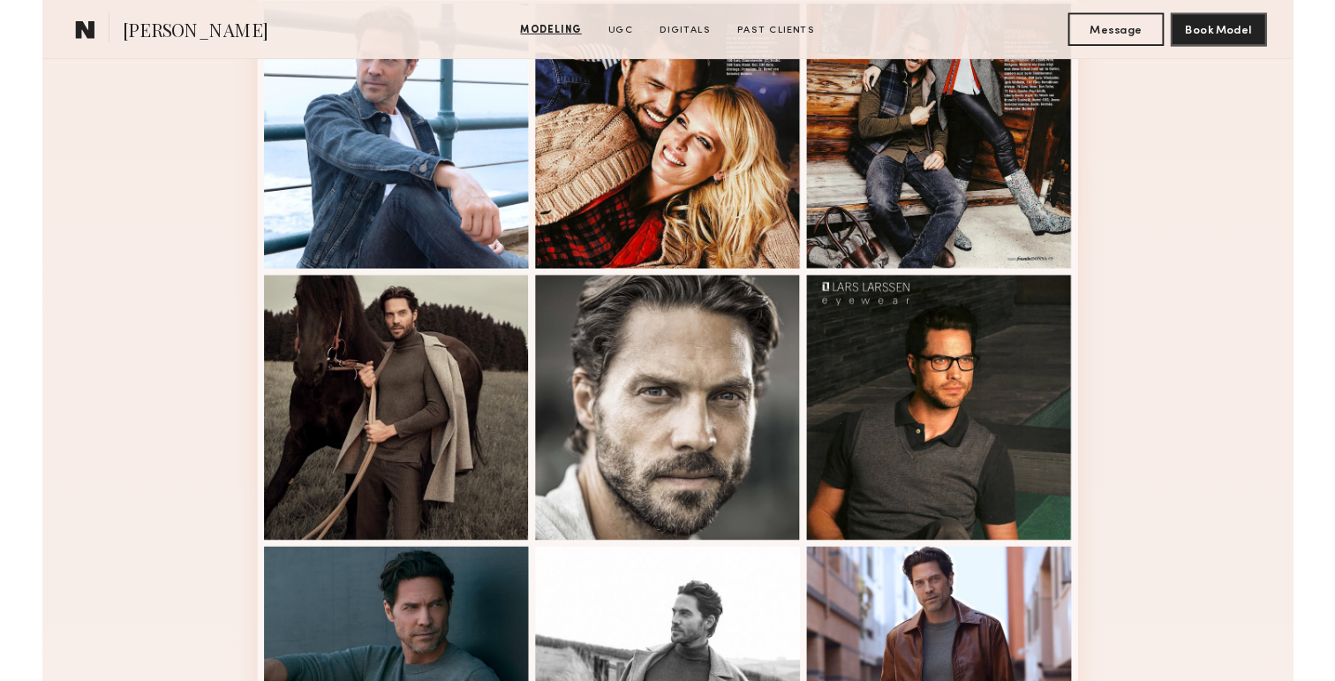
scroll to position [1092, 0]
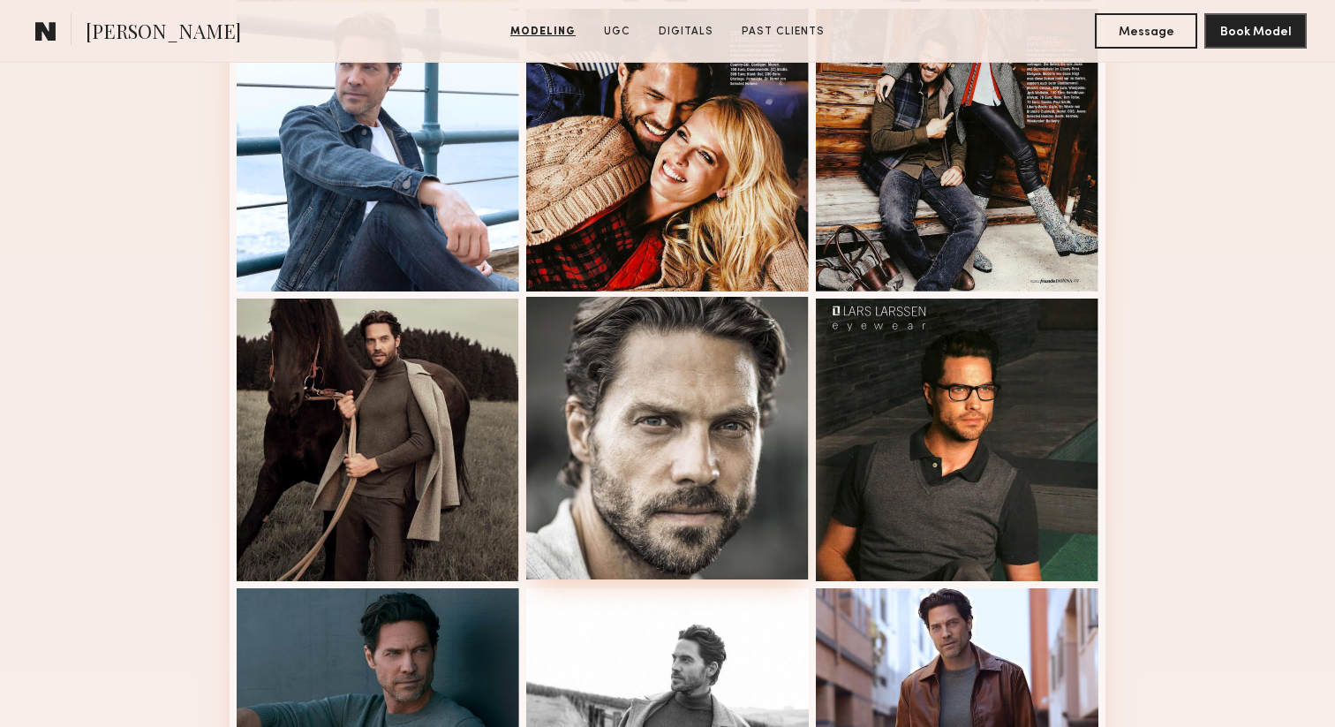
click at [599, 331] on div at bounding box center [667, 438] width 282 height 282
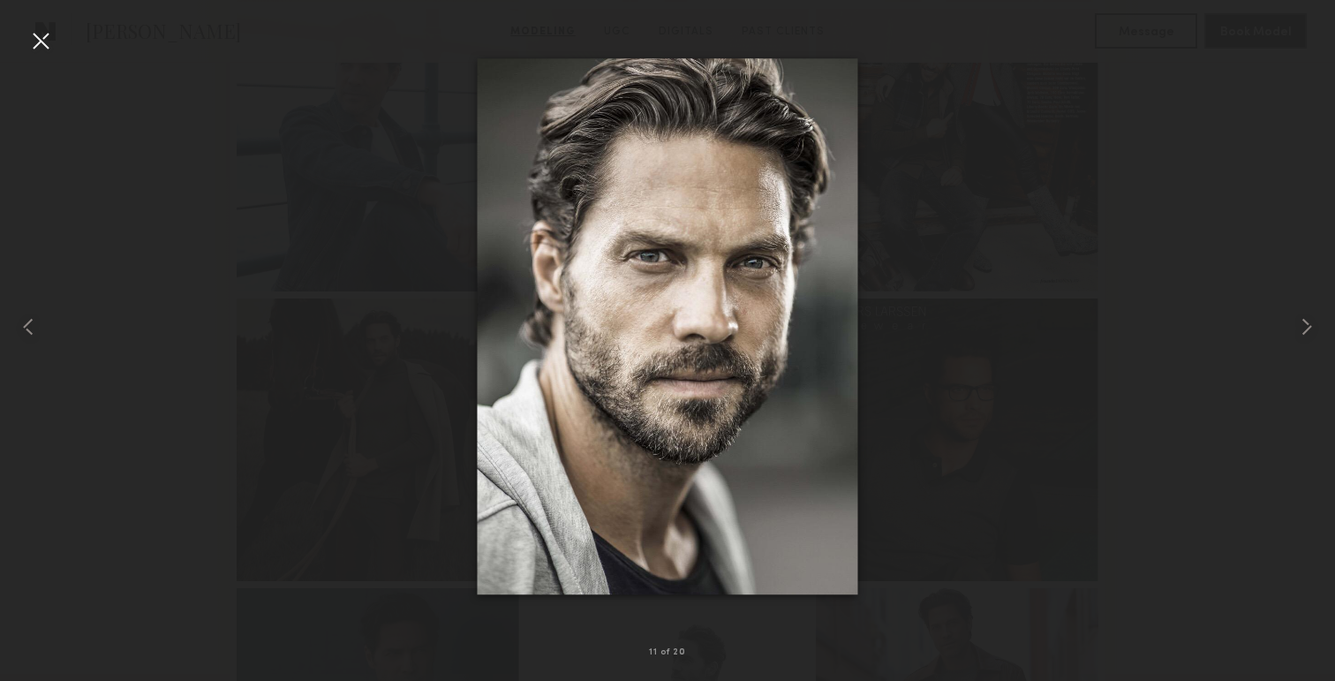
click at [41, 43] on div at bounding box center [40, 40] width 28 height 28
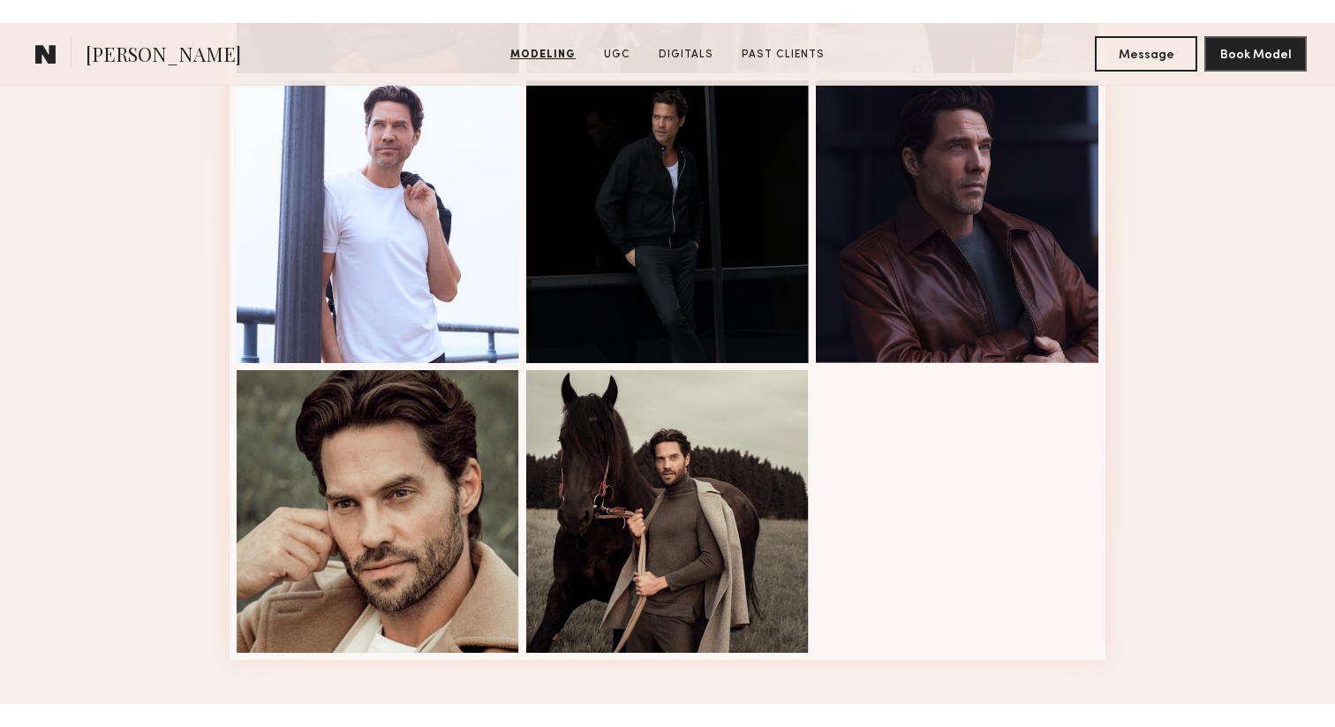
scroll to position [1910, 0]
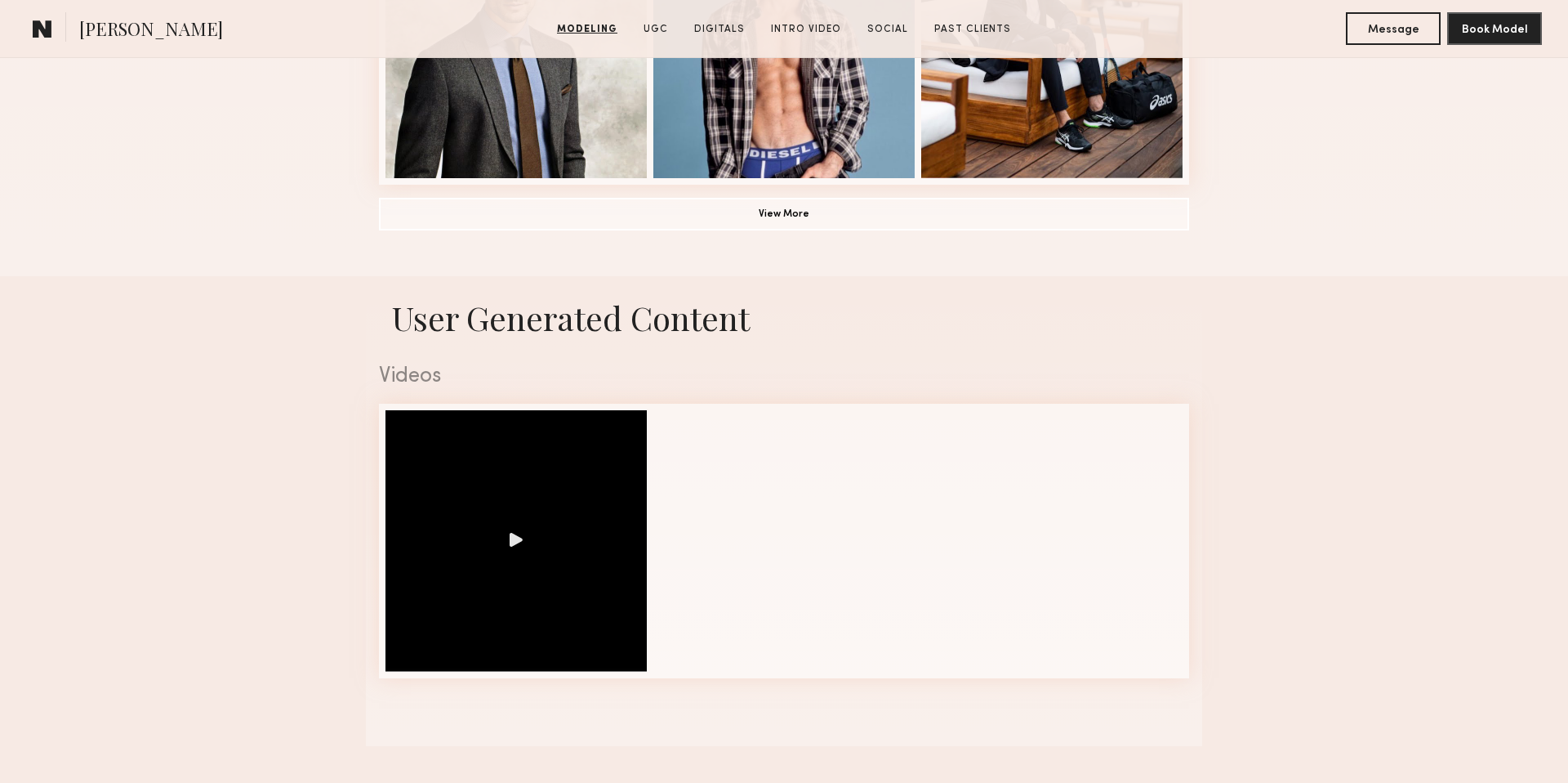
scroll to position [1381, 0]
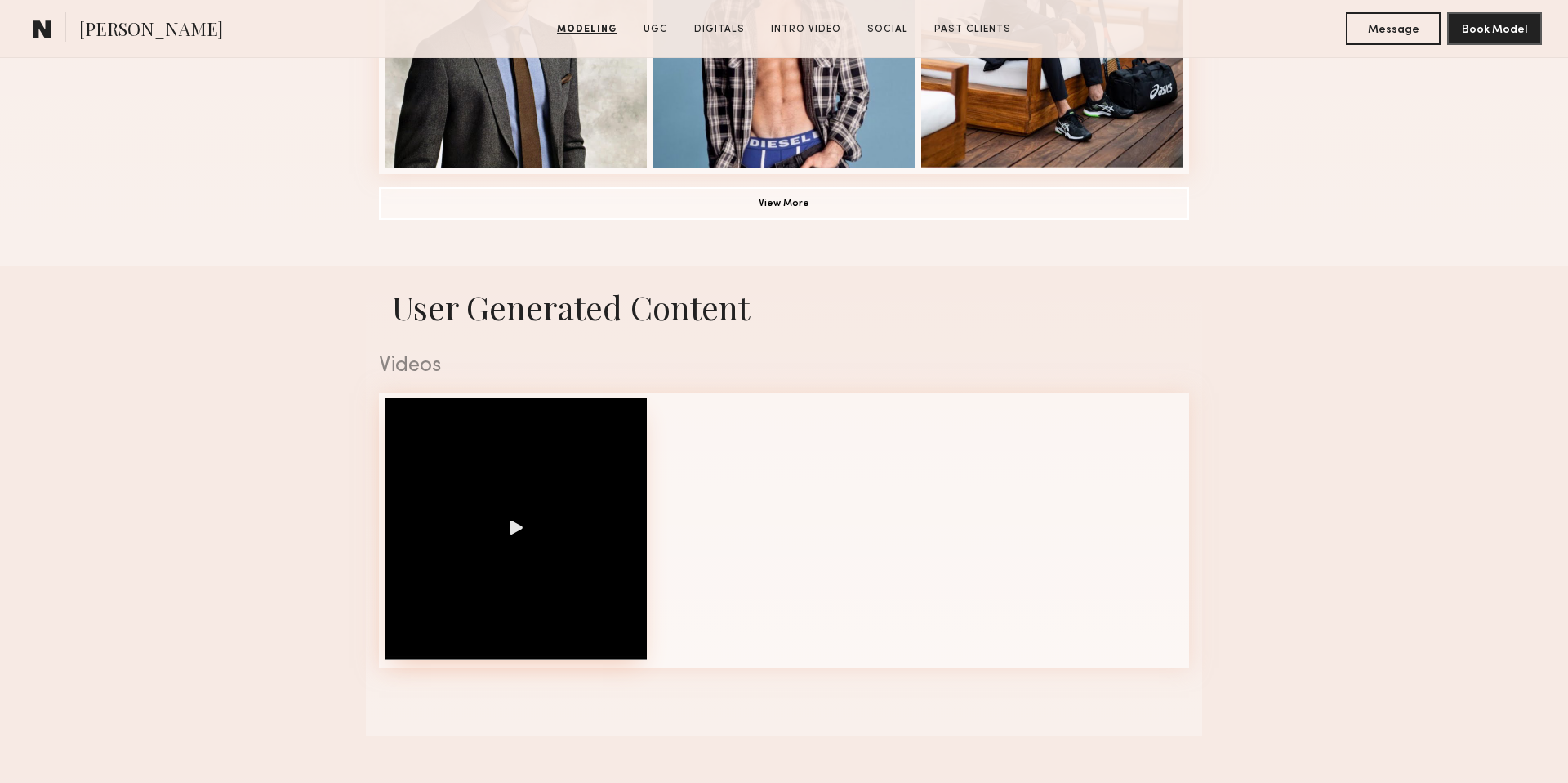
click at [512, 525] on div at bounding box center [516, 528] width 261 height 261
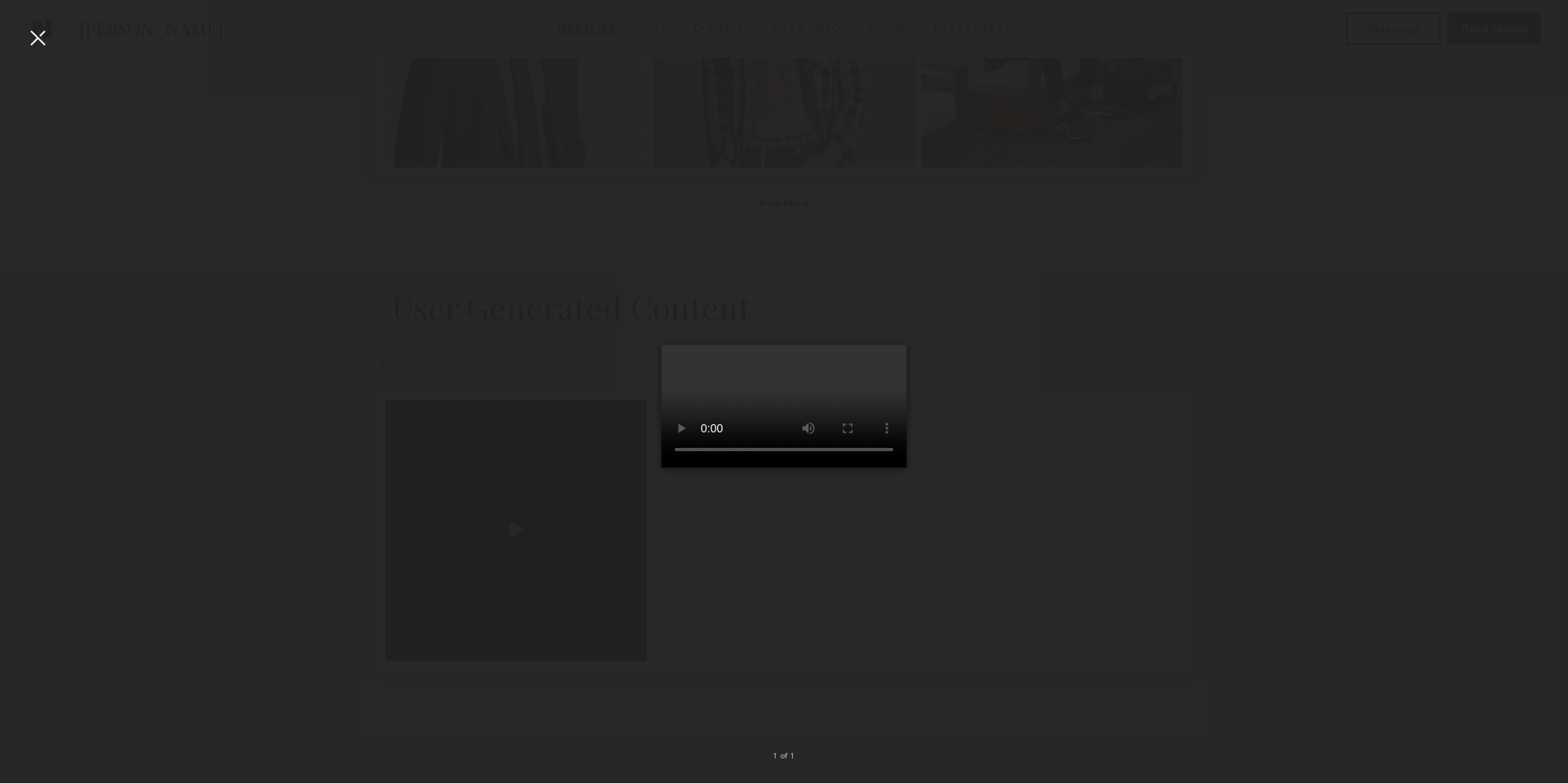
click at [31, 36] on div at bounding box center [37, 37] width 26 height 26
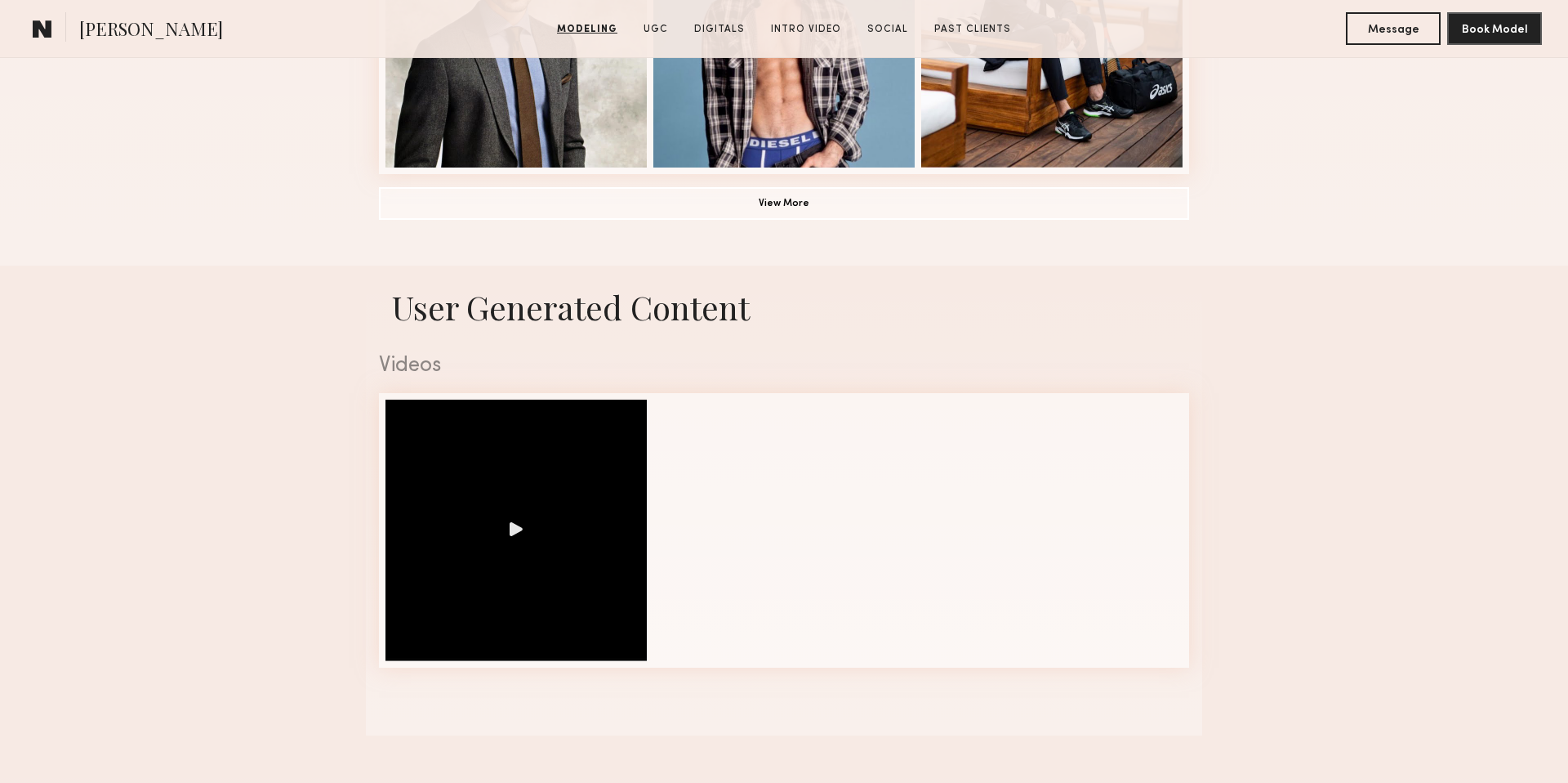
click at [33, 38] on common-icon at bounding box center [42, 28] width 19 height 21
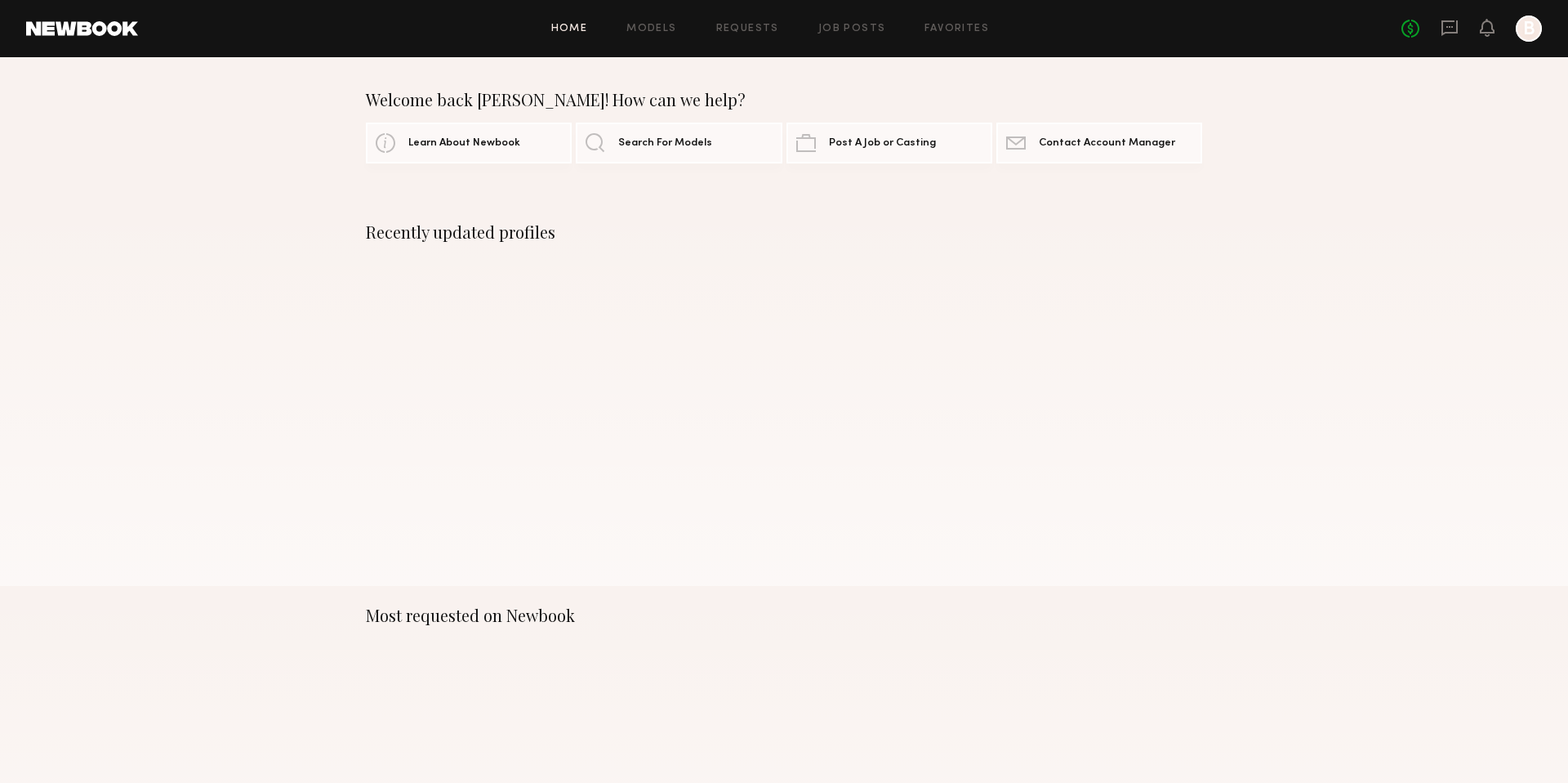
scroll to position [136, 0]
